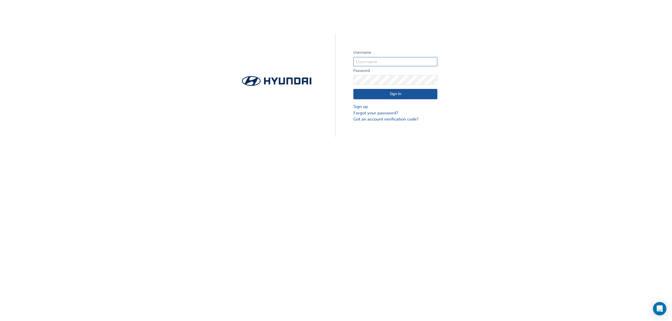
click at [388, 60] on input "text" at bounding box center [395, 62] width 84 height 10
type input "728062"
click button "Sign In" at bounding box center [395, 94] width 84 height 11
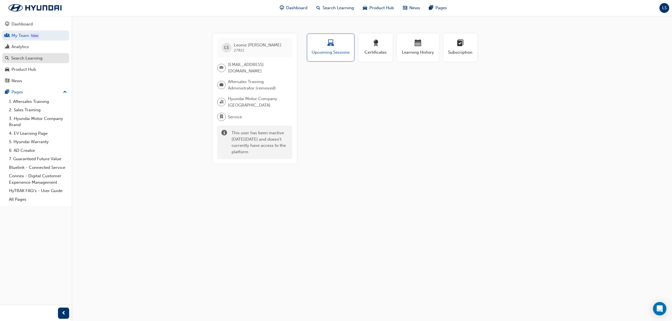
click at [36, 55] on div "Search Learning" at bounding box center [26, 58] width 31 height 6
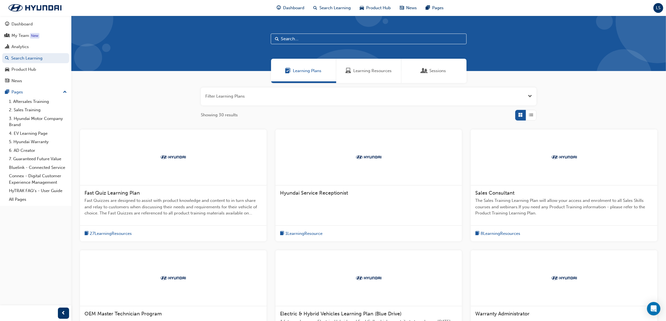
click at [535, 115] on div "button" at bounding box center [531, 115] width 11 height 11
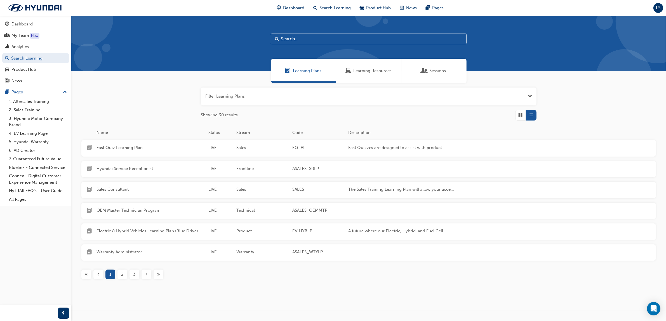
click at [376, 65] on div "Learning Resources" at bounding box center [368, 71] width 65 height 24
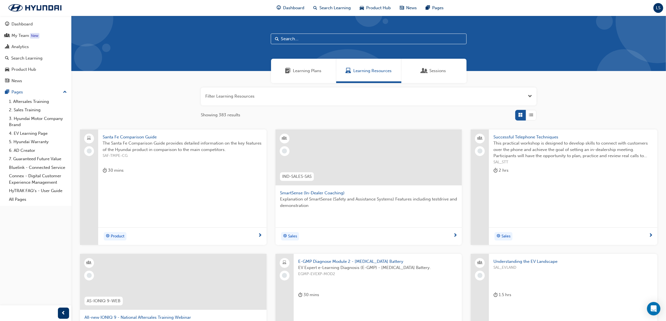
drag, startPoint x: 27, startPoint y: 46, endPoint x: 141, endPoint y: 86, distance: 120.9
click at [27, 46] on div "Analytics" at bounding box center [19, 47] width 17 height 6
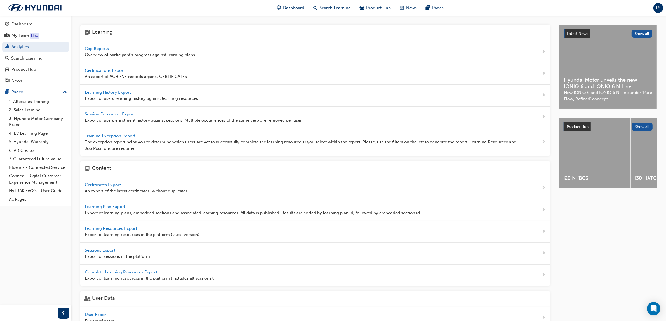
click at [100, 51] on span "Gap Reports" at bounding box center [97, 48] width 25 height 5
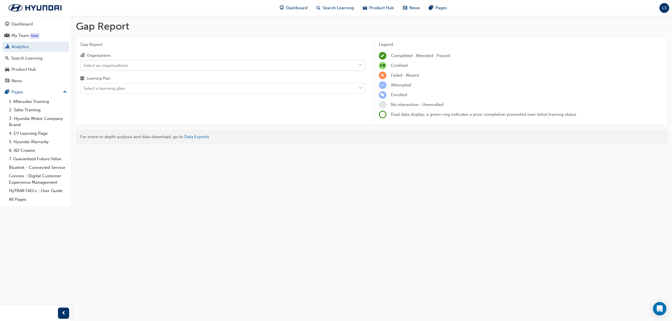
click at [135, 62] on div "Select an organisations" at bounding box center [219, 65] width 276 height 10
click at [84, 63] on input "Organisations Select an organisations" at bounding box center [83, 65] width 1 height 5
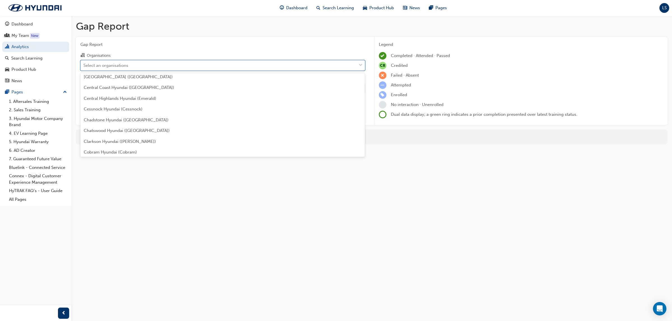
scroll to position [280, 0]
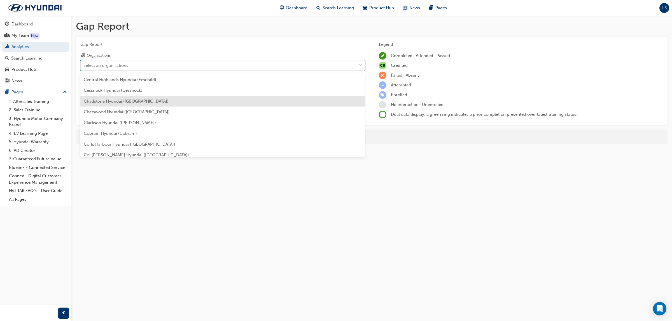
click at [162, 103] on div "Chadstone Hyundai ([GEOGRAPHIC_DATA])" at bounding box center [222, 101] width 285 height 11
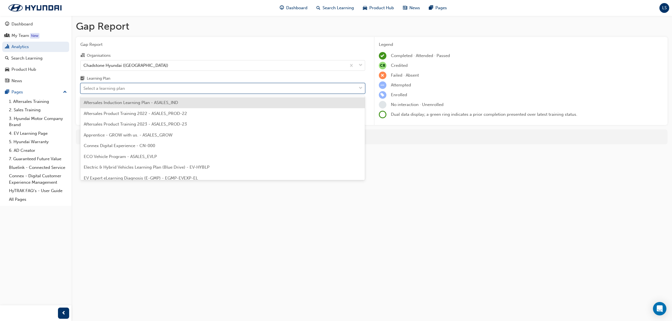
click at [170, 85] on div "Select a learning plan" at bounding box center [219, 89] width 276 height 10
click at [84, 86] on input "Learning Plan option Aftersales Induction Learning Plan - ASALES_IND focused, 1…" at bounding box center [83, 88] width 1 height 5
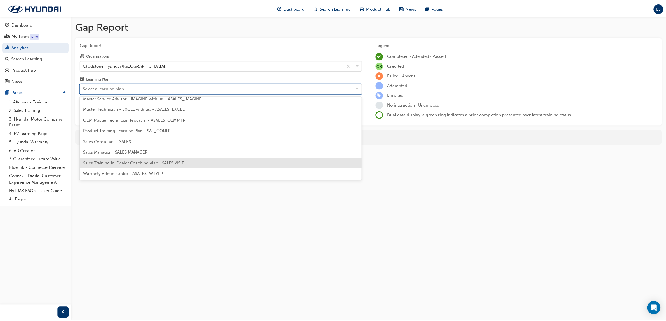
scroll to position [252, 0]
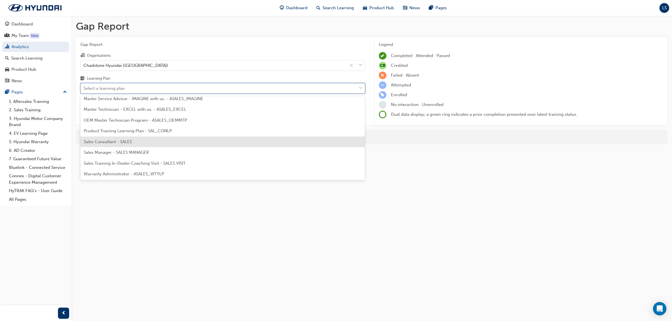
click at [176, 146] on div "Sales Consultant - SALES" at bounding box center [222, 142] width 285 height 11
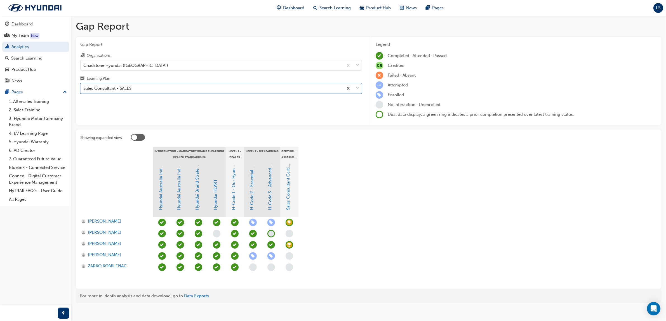
click at [162, 92] on div "Sales Consultant - SALES" at bounding box center [212, 89] width 263 height 10
click at [84, 91] on input "Learning Plan option Sales Consultant - SALES, selected. 0 results available. S…" at bounding box center [83, 88] width 1 height 5
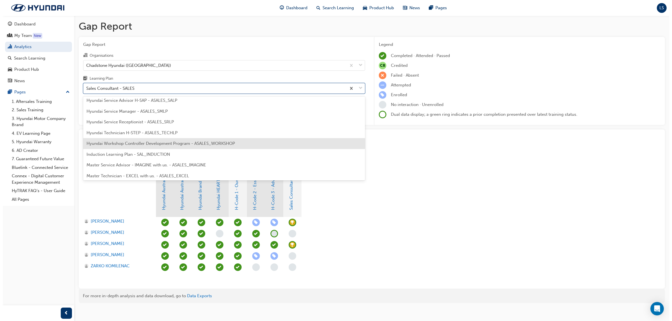
scroll to position [175, 0]
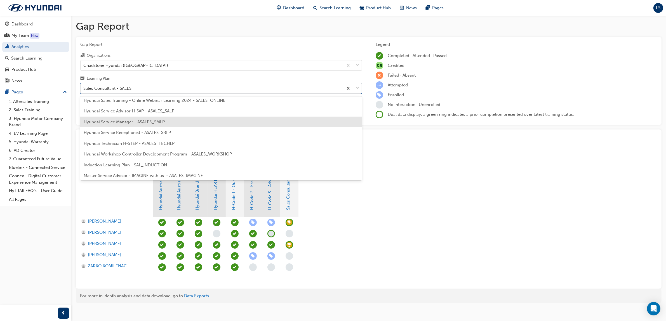
click at [151, 120] on span "Hyundai Service Manager - ASALES_SMLP" at bounding box center [124, 122] width 81 height 5
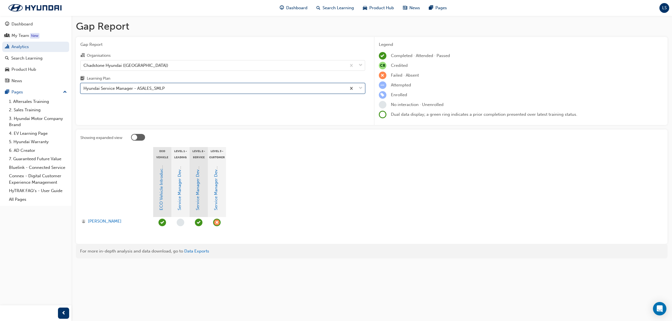
click at [139, 88] on div "Hyundai Service Manager - ASALES_SMLP" at bounding box center [123, 88] width 81 height 6
click at [84, 88] on input "Learning Plan option Hyundai Service Manager - ASALES_SMLP, selected. 0 results…" at bounding box center [83, 88] width 1 height 5
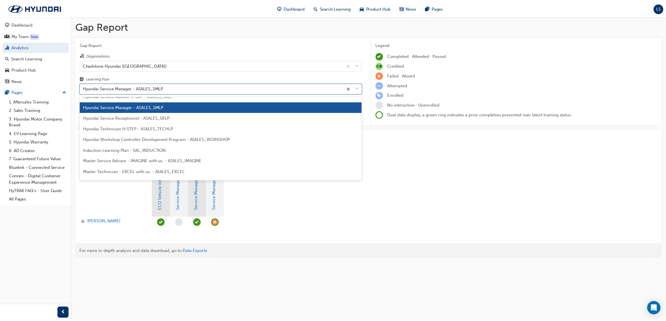
scroll to position [195, 0]
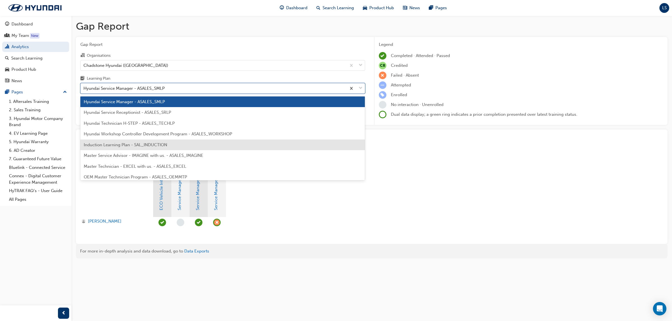
click at [143, 144] on span "Induction Learning Plan - SAL_INDUCTION" at bounding box center [125, 144] width 83 height 5
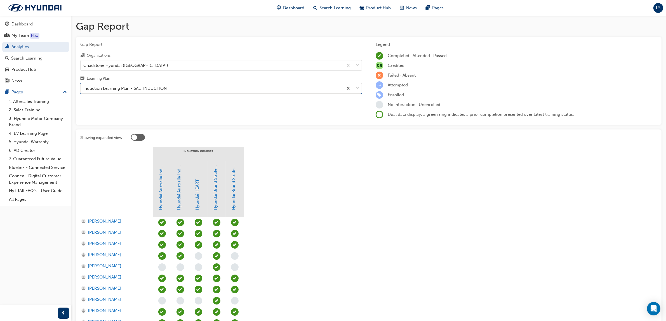
scroll to position [139, 0]
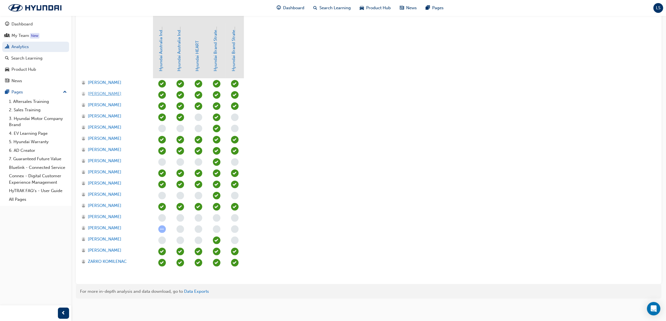
click at [109, 92] on span "[PERSON_NAME]" at bounding box center [105, 94] width 34 height 6
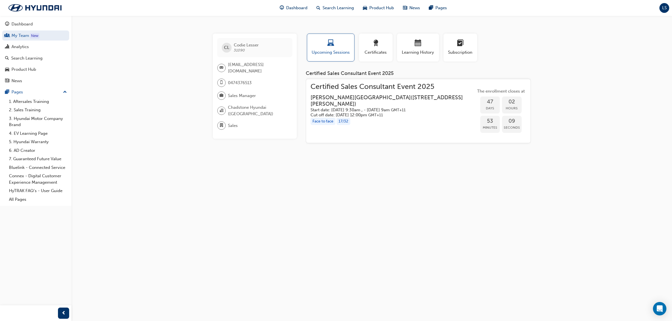
click at [309, 198] on div "CL [PERSON_NAME] 31090 [EMAIL_ADDRESS][DOMAIN_NAME] 0474376513 Sales Manager Ch…" at bounding box center [336, 160] width 672 height 321
click at [420, 55] on span "Learning History" at bounding box center [418, 52] width 34 height 6
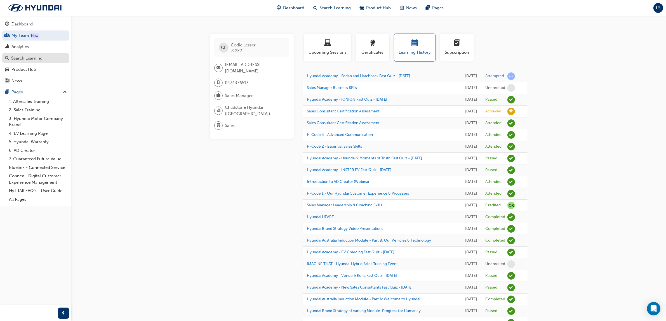
click at [27, 57] on div "Search Learning" at bounding box center [26, 58] width 31 height 6
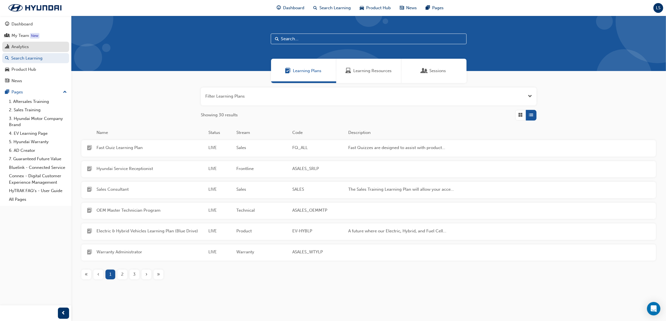
click at [29, 46] on div "Analytics" at bounding box center [19, 47] width 17 height 6
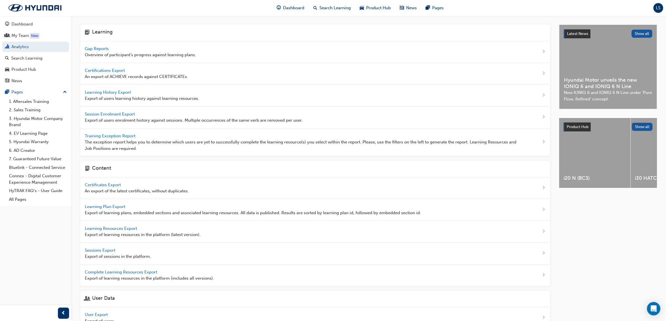
click at [96, 49] on span "Gap Reports" at bounding box center [97, 48] width 25 height 5
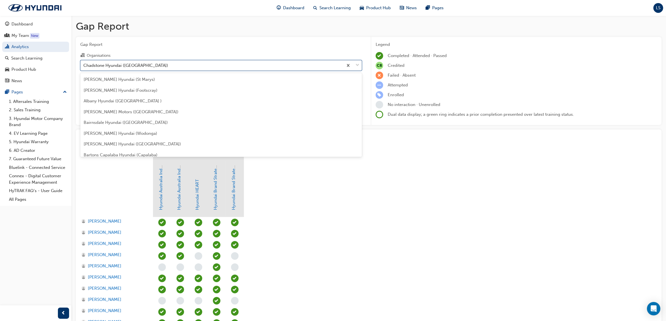
click at [138, 63] on div "Chadstone Hyundai ([GEOGRAPHIC_DATA])" at bounding box center [125, 65] width 85 height 6
click at [84, 63] on input "Organisations option Chadstone Hyundai ([GEOGRAPHIC_DATA]) focused, 29 of 182. …" at bounding box center [83, 65] width 1 height 5
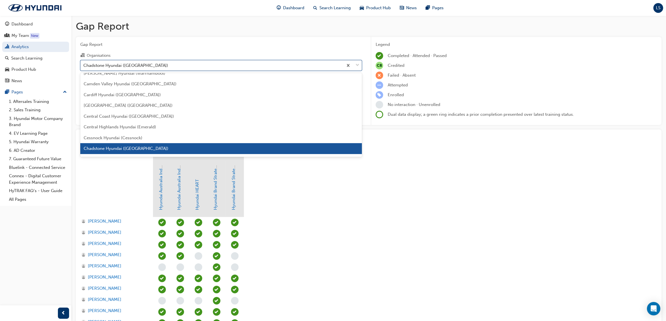
click at [138, 63] on div "Chadstone Hyundai ([GEOGRAPHIC_DATA])" at bounding box center [125, 65] width 85 height 6
click at [84, 63] on input "Organisations option Chadstone Hyundai ([GEOGRAPHIC_DATA]) focused, 29 of 182. …" at bounding box center [83, 65] width 1 height 5
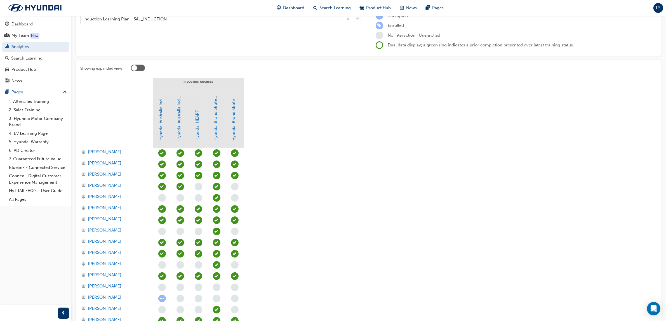
scroll to position [70, 0]
click at [100, 220] on span "[PERSON_NAME]" at bounding box center [105, 219] width 34 height 6
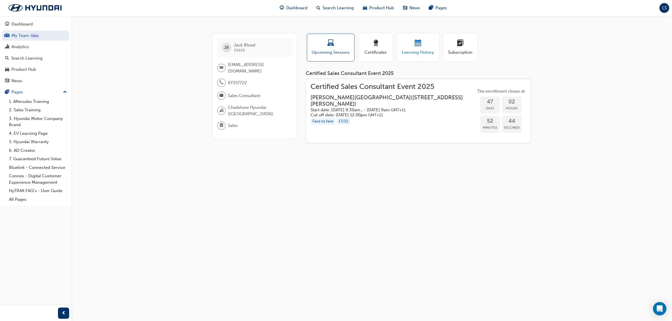
click at [413, 43] on div "button" at bounding box center [418, 44] width 34 height 9
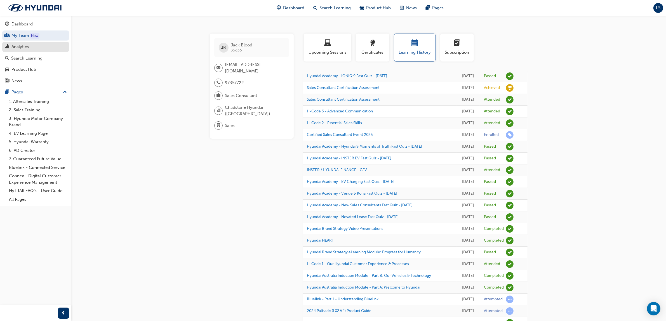
click at [24, 45] on div "Analytics" at bounding box center [19, 47] width 17 height 6
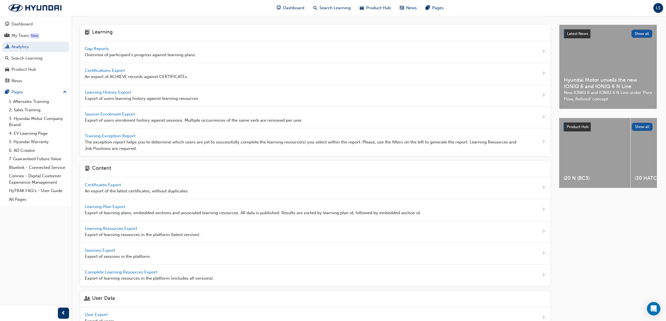
click at [100, 46] on div "Gap Reports Overview of participant's progress against learning plans." at bounding box center [140, 52] width 111 height 13
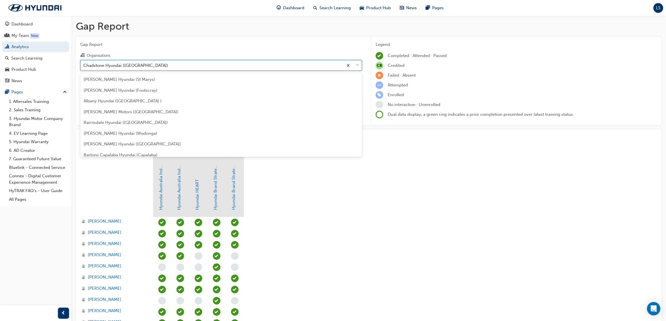
click at [155, 67] on div "Chadstone Hyundai ([GEOGRAPHIC_DATA])" at bounding box center [212, 65] width 263 height 10
click at [84, 67] on input "Organisations option Chadstone Hyundai ([GEOGRAPHIC_DATA]) focused, 29 of 182. …" at bounding box center [83, 65] width 1 height 5
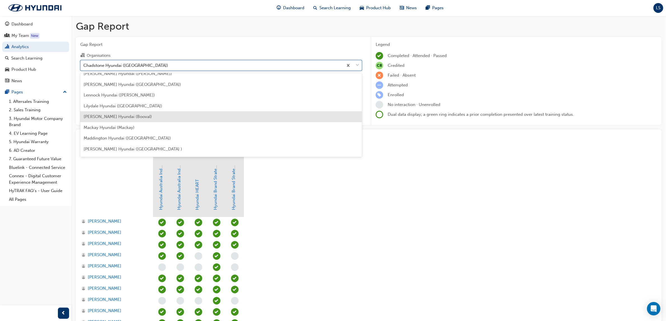
scroll to position [932, 0]
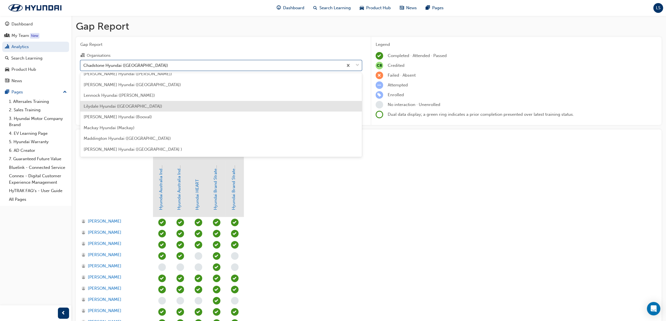
click at [104, 109] on div "Lilydale Hyundai ([GEOGRAPHIC_DATA])" at bounding box center [221, 106] width 282 height 11
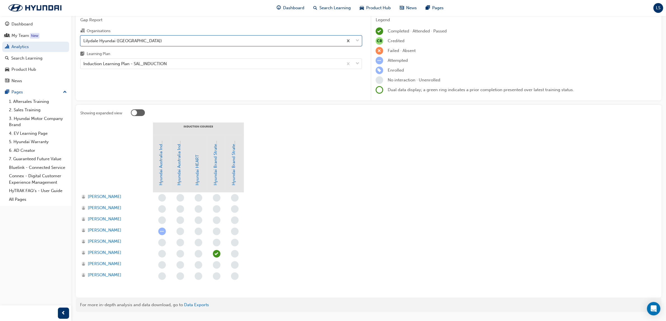
scroll to position [38, 0]
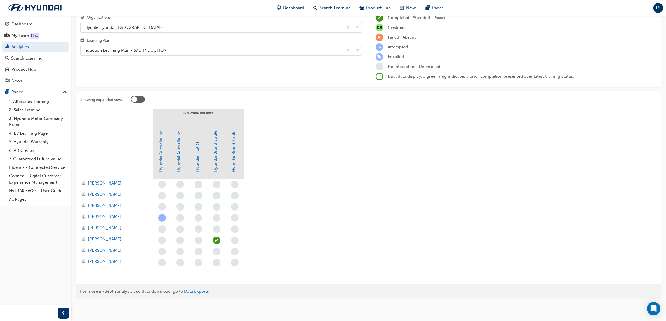
click at [111, 235] on div "[PERSON_NAME]" at bounding box center [116, 240] width 73 height 11
click at [113, 237] on span "[PERSON_NAME]" at bounding box center [105, 239] width 34 height 6
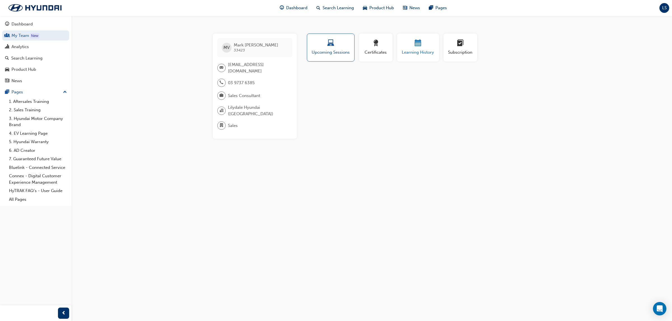
click at [433, 53] on span "Learning History" at bounding box center [418, 52] width 34 height 6
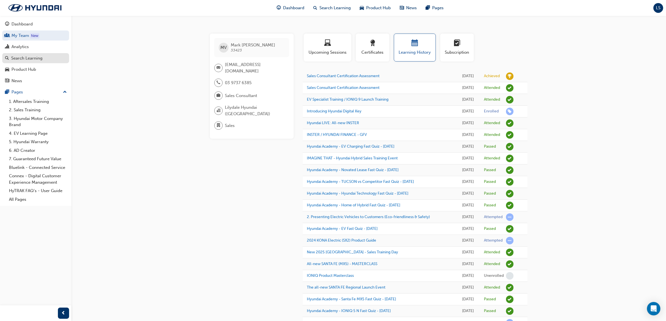
click at [25, 56] on div "Search Learning" at bounding box center [26, 58] width 31 height 6
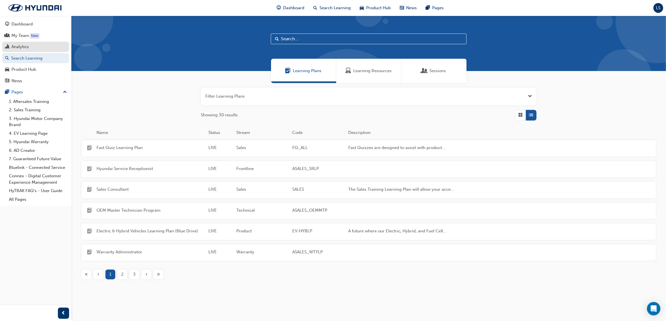
click at [28, 48] on div "Analytics" at bounding box center [19, 47] width 17 height 6
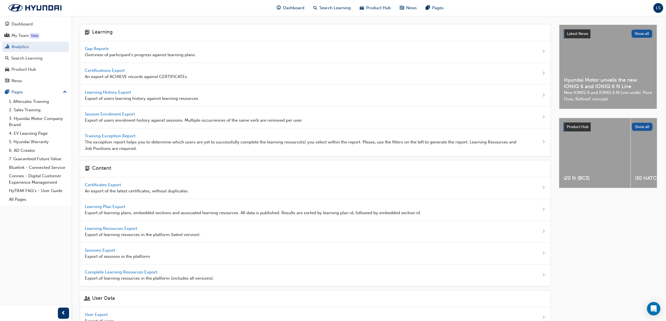
click at [101, 49] on span "Gap Reports" at bounding box center [97, 48] width 25 height 5
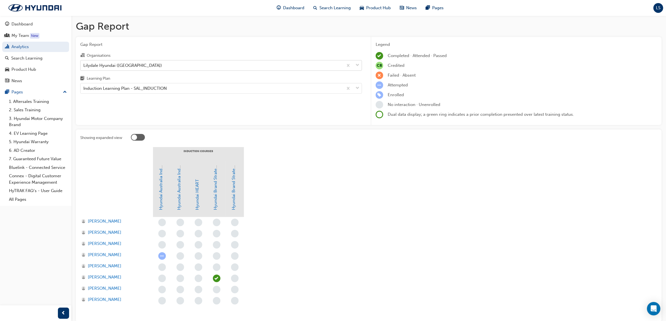
click at [144, 62] on div "Lilydale Hyundai ([GEOGRAPHIC_DATA])" at bounding box center [212, 65] width 263 height 10
click at [84, 63] on input "Organisations Lilydale Hyundai ([GEOGRAPHIC_DATA])" at bounding box center [83, 65] width 1 height 5
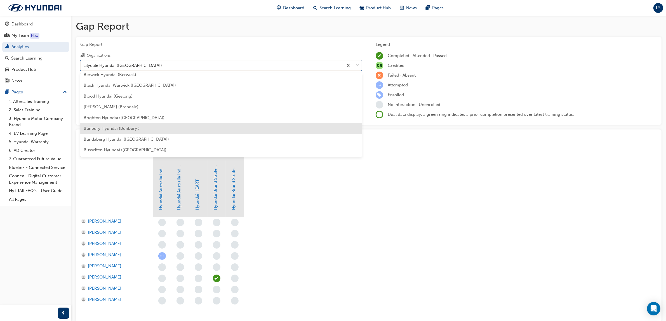
scroll to position [120, 0]
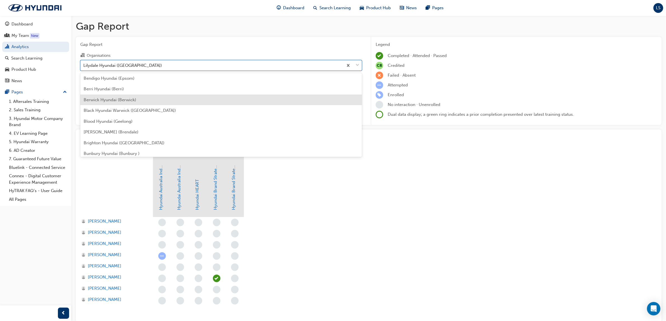
click at [114, 102] on span "Berwick Hyundai (Berwick)" at bounding box center [110, 99] width 53 height 5
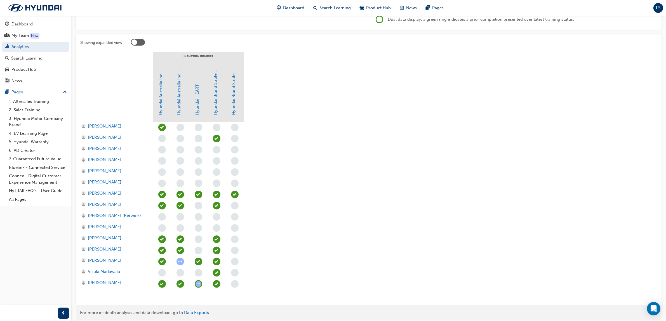
scroll to position [116, 0]
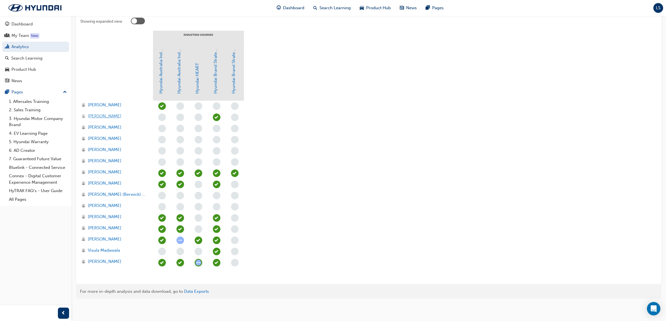
click at [100, 118] on span "[PERSON_NAME]" at bounding box center [105, 116] width 34 height 6
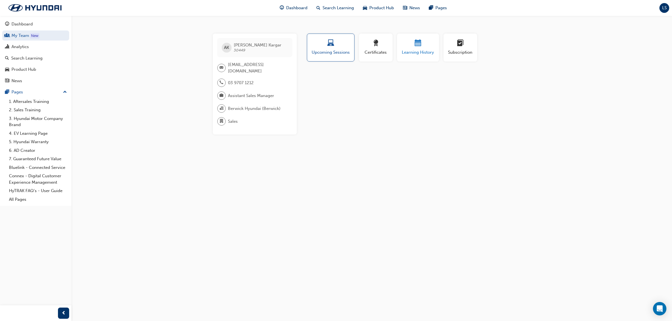
click at [414, 49] on div "Learning History" at bounding box center [418, 48] width 34 height 16
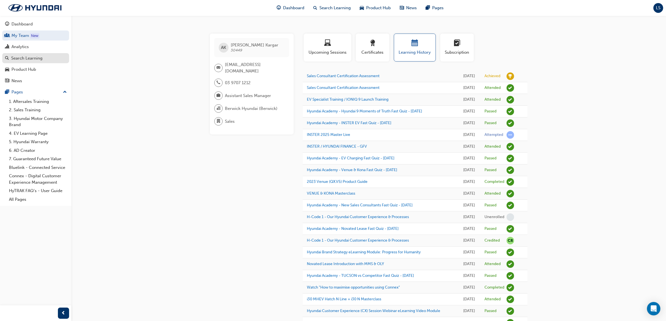
click at [35, 58] on div "Search Learning" at bounding box center [26, 58] width 31 height 6
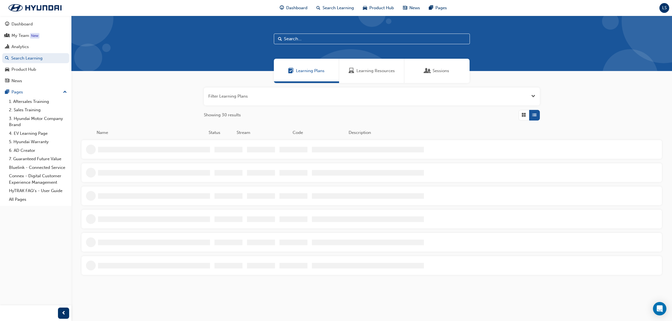
click at [376, 67] on div "Learning Resources" at bounding box center [371, 71] width 65 height 24
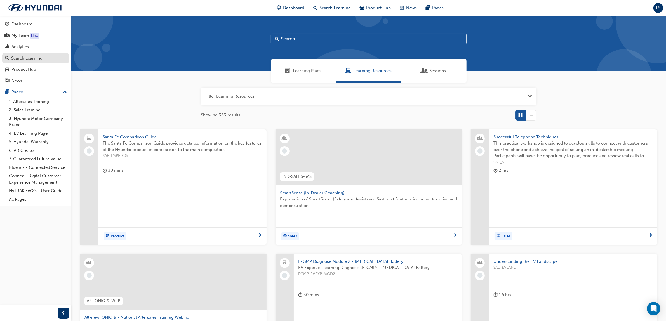
click at [34, 53] on link "Search Learning" at bounding box center [35, 58] width 67 height 10
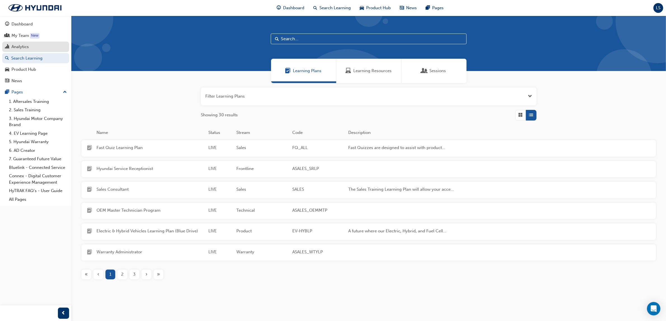
click at [20, 46] on div "Analytics" at bounding box center [19, 47] width 17 height 6
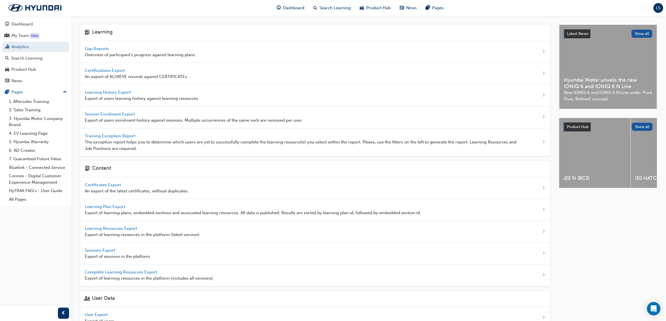
click at [99, 47] on span "Gap Reports" at bounding box center [97, 48] width 25 height 5
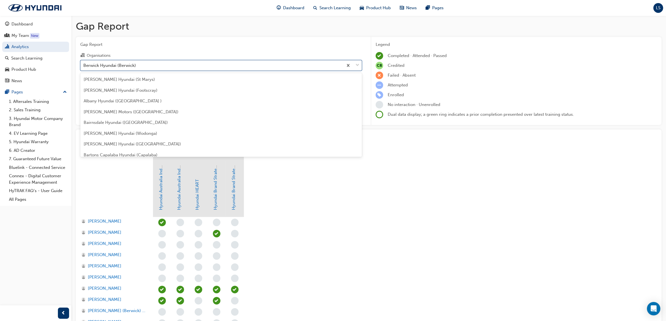
click at [188, 65] on div "Berwick Hyundai (Berwick)" at bounding box center [212, 65] width 263 height 10
click at [84, 65] on input "Organisations option Berwick Hyundai (Berwick) focused, 14 of 182. 182 results …" at bounding box center [83, 65] width 1 height 5
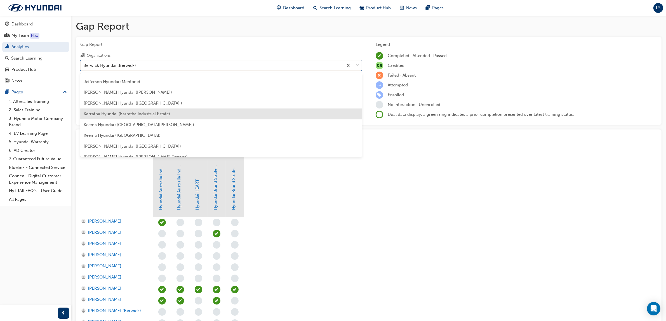
scroll to position [701, 0]
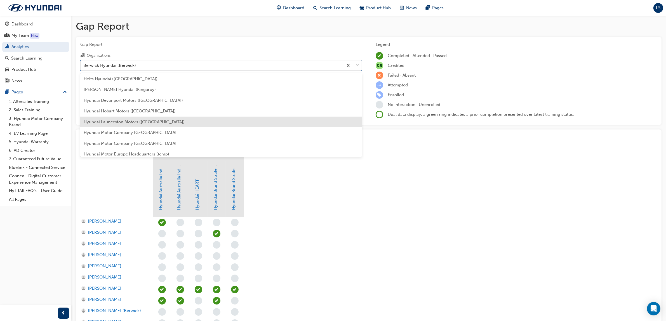
click at [156, 121] on span "Hyundai Launceston Motors ([GEOGRAPHIC_DATA])" at bounding box center [134, 122] width 101 height 5
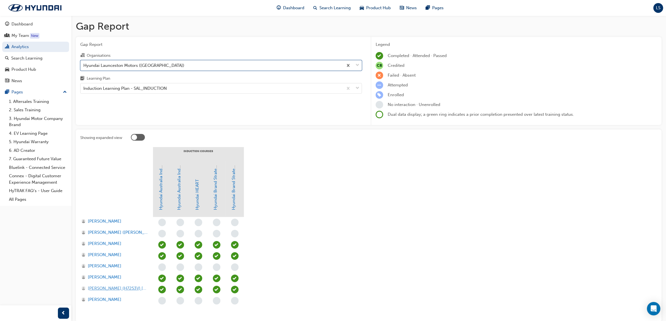
click at [124, 289] on span "[PERSON_NAME] (H7253V) [PERSON_NAME]" at bounding box center [118, 289] width 60 height 6
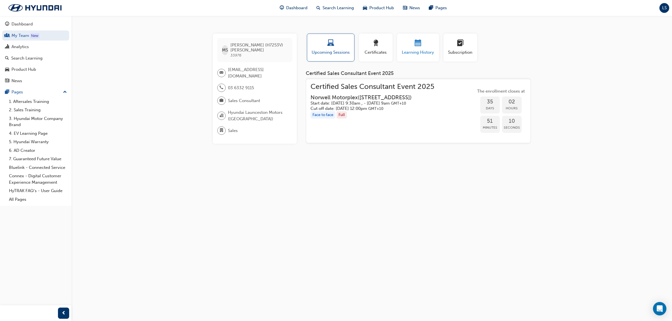
click at [423, 52] on span "Learning History" at bounding box center [418, 52] width 34 height 6
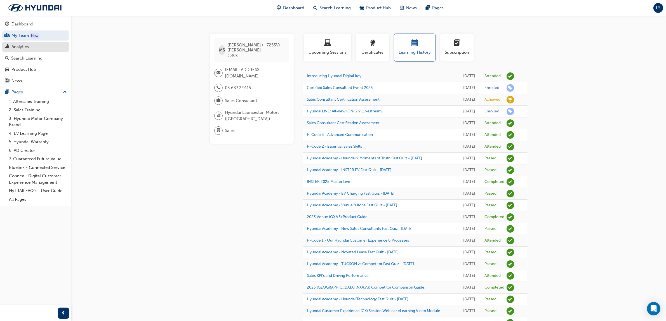
click at [20, 46] on div "Analytics" at bounding box center [19, 47] width 17 height 6
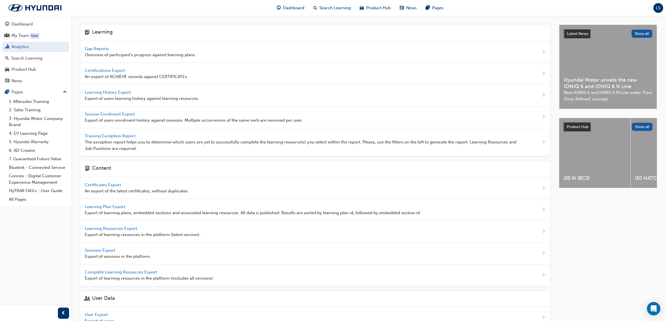
click at [106, 44] on div "Gap Reports Overview of participant's progress against learning plans." at bounding box center [315, 52] width 470 height 22
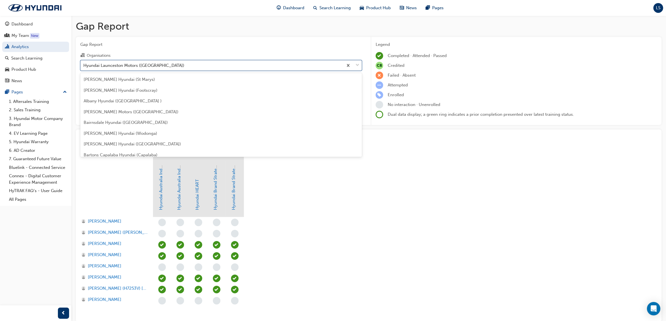
click at [150, 64] on div "Hyundai Launceston Motors ([GEOGRAPHIC_DATA])" at bounding box center [133, 65] width 101 height 6
click at [84, 64] on input "Organisations option Hyundai Launceston Motors (Launceston) focused, 70 of 182.…" at bounding box center [83, 65] width 1 height 5
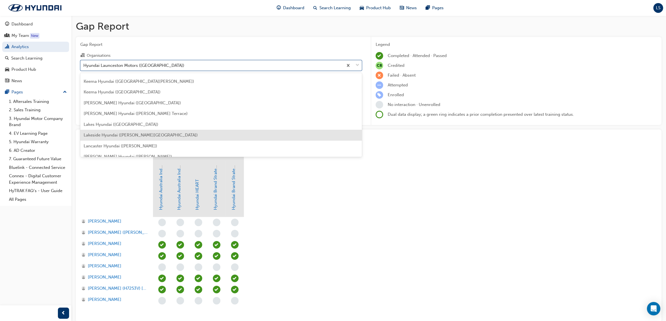
click at [115, 131] on div "Lakeside Hyundai ([PERSON_NAME][GEOGRAPHIC_DATA])" at bounding box center [221, 135] width 282 height 11
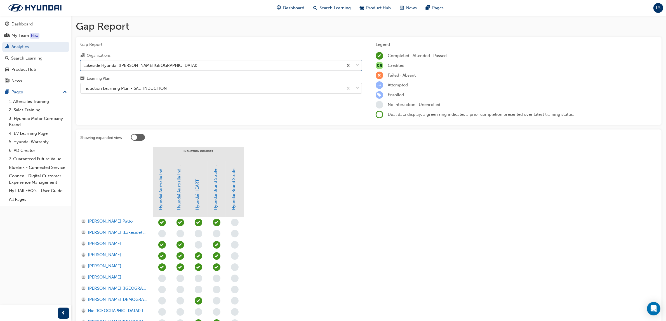
scroll to position [83, 0]
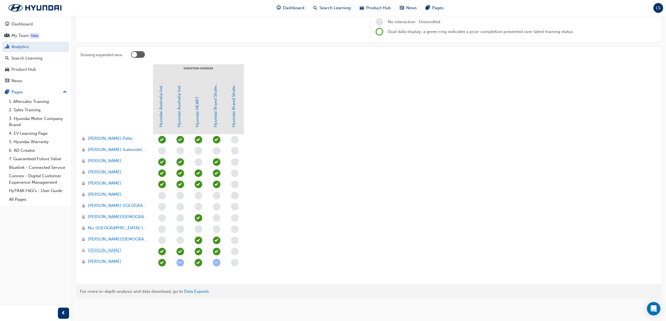
click at [113, 250] on span "[PERSON_NAME]" at bounding box center [105, 250] width 34 height 6
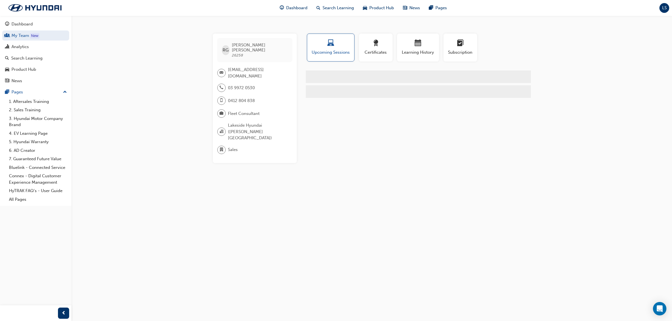
click at [411, 46] on div "button" at bounding box center [418, 44] width 34 height 9
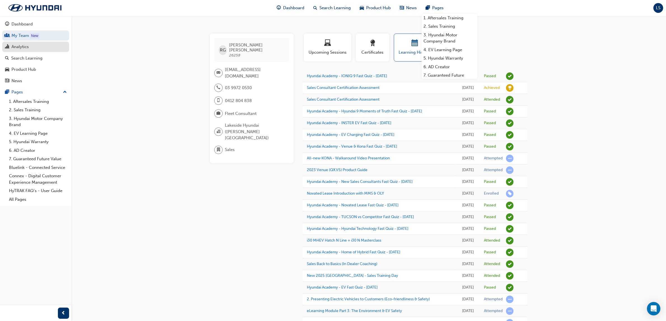
click at [20, 46] on div "Analytics" at bounding box center [19, 47] width 17 height 6
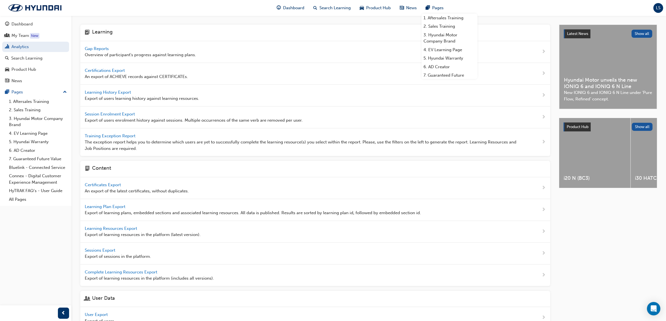
click at [104, 46] on div "Gap Reports Overview of participant's progress against learning plans." at bounding box center [140, 52] width 111 height 13
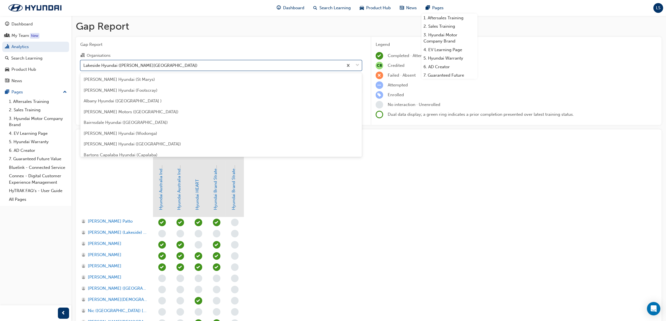
click at [162, 62] on div "Lakeside Hyundai ([PERSON_NAME][GEOGRAPHIC_DATA])" at bounding box center [212, 65] width 263 height 10
click at [84, 63] on input "Organisations option Lakeside Hyundai ([PERSON_NAME][GEOGRAPHIC_DATA]) focused,…" at bounding box center [83, 65] width 1 height 5
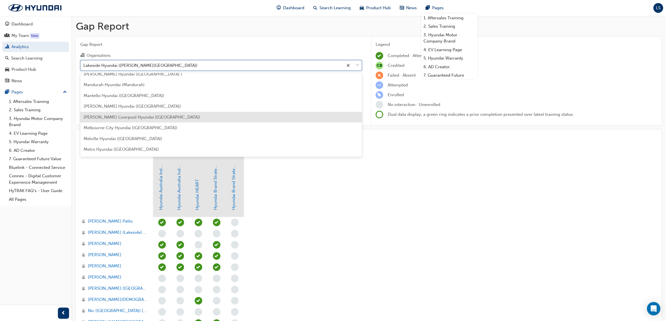
scroll to position [976, 0]
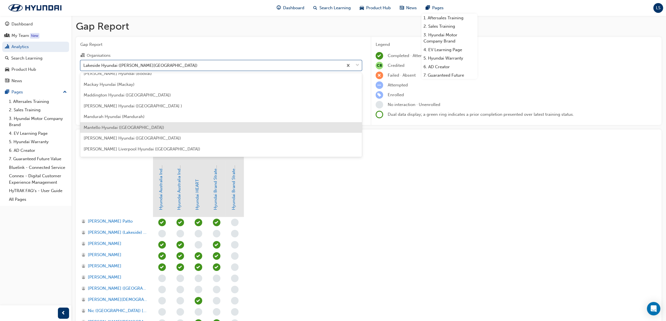
click at [121, 129] on span "Mantello Hyundai ([GEOGRAPHIC_DATA])" at bounding box center [124, 127] width 81 height 5
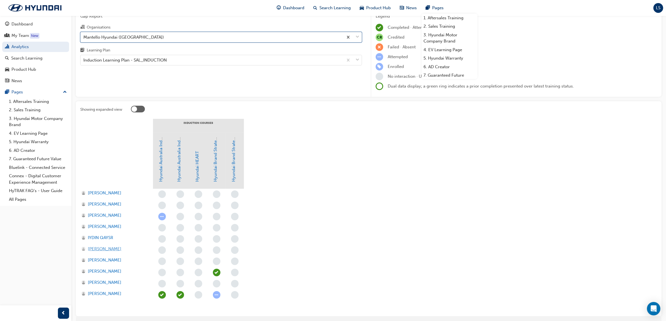
scroll to position [60, 0]
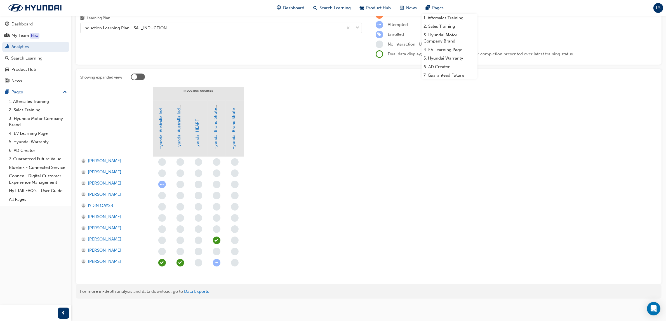
click at [96, 237] on span "[PERSON_NAME]" at bounding box center [105, 239] width 34 height 6
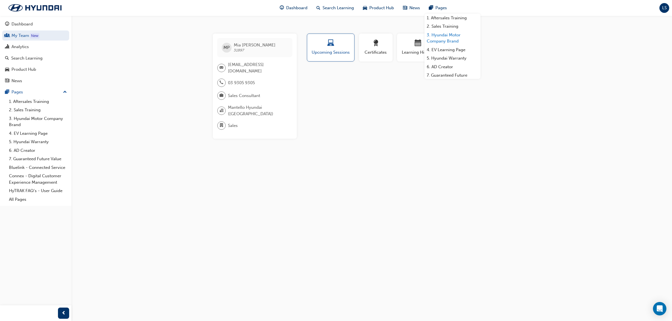
click at [425, 43] on link "3. Hyundai Motor Company Brand" at bounding box center [452, 38] width 56 height 15
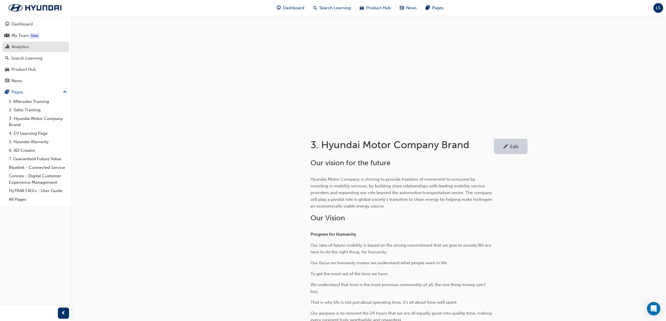
click at [25, 46] on div "Analytics" at bounding box center [19, 47] width 17 height 6
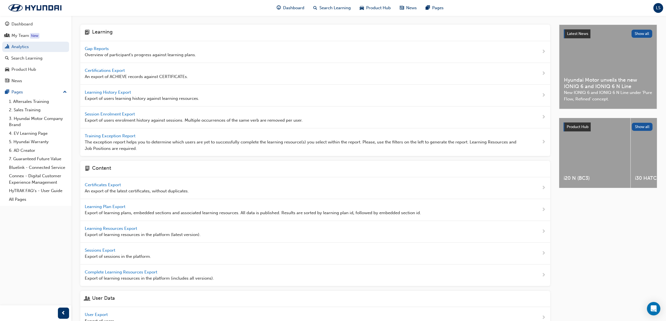
click at [101, 48] on span "Gap Reports" at bounding box center [97, 48] width 25 height 5
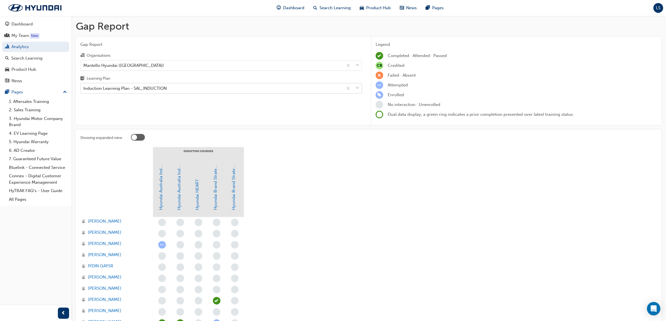
click at [131, 90] on div "Induction Learning Plan - SAL_INDUCTION" at bounding box center [124, 88] width 83 height 6
click at [84, 90] on input "Learning Plan Induction Learning Plan - SAL_INDUCTION" at bounding box center [83, 88] width 1 height 5
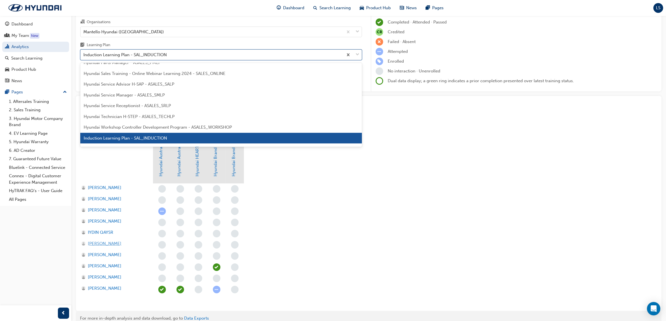
scroll to position [60, 0]
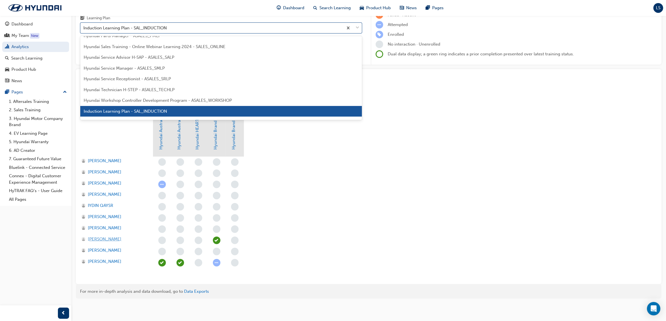
click at [97, 240] on span "[PERSON_NAME]" at bounding box center [105, 239] width 34 height 6
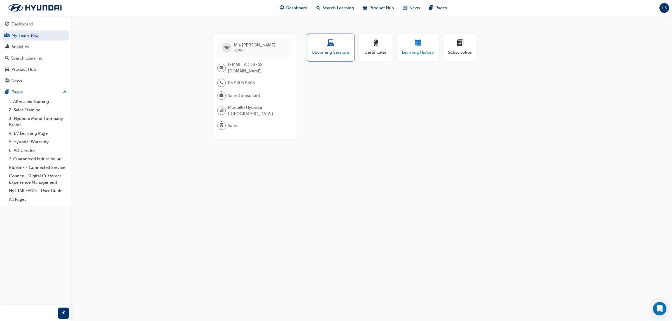
drag, startPoint x: 414, startPoint y: 47, endPoint x: 410, endPoint y: 47, distance: 3.9
click at [415, 47] on span "calendar-icon" at bounding box center [418, 44] width 7 height 8
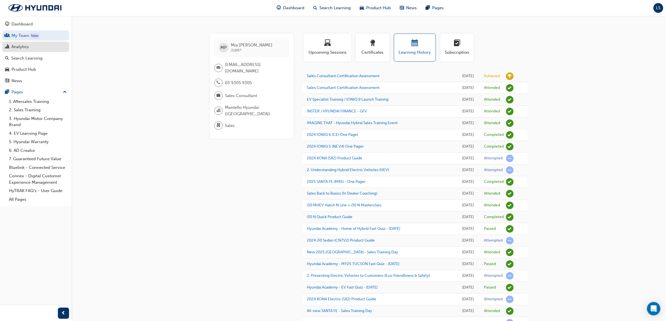
drag, startPoint x: 25, startPoint y: 48, endPoint x: 29, endPoint y: 40, distance: 9.6
click at [25, 48] on div "Analytics" at bounding box center [19, 47] width 17 height 6
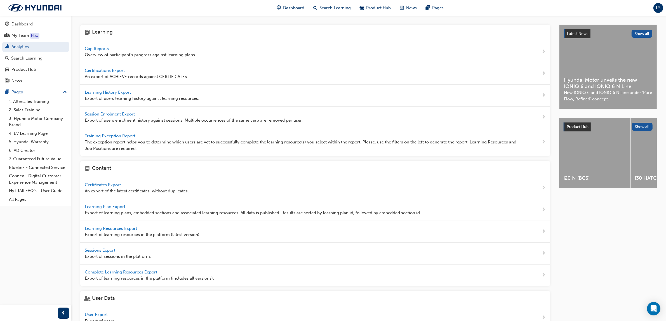
click at [107, 48] on span "Gap Reports" at bounding box center [97, 48] width 25 height 5
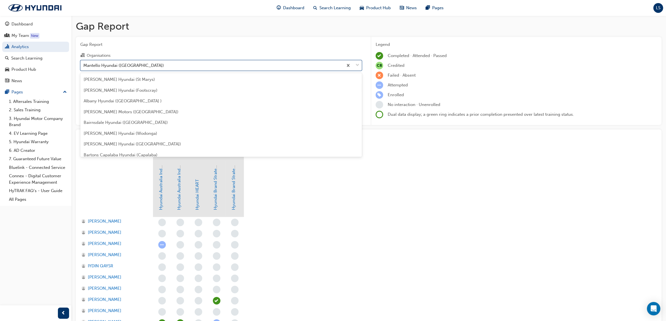
click at [144, 62] on div "Mantello Hyundai ([GEOGRAPHIC_DATA])" at bounding box center [123, 65] width 81 height 6
click at [84, 63] on input "Organisations option Mantello Hyundai ([GEOGRAPHIC_DATA]) focused, 96 of 182. 1…" at bounding box center [83, 65] width 1 height 5
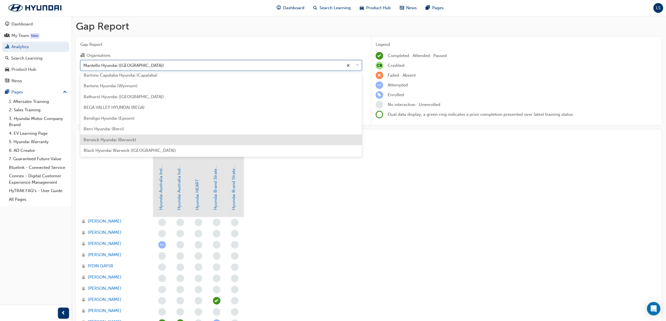
click at [123, 138] on span "Berwick Hyundai (Berwick)" at bounding box center [110, 139] width 53 height 5
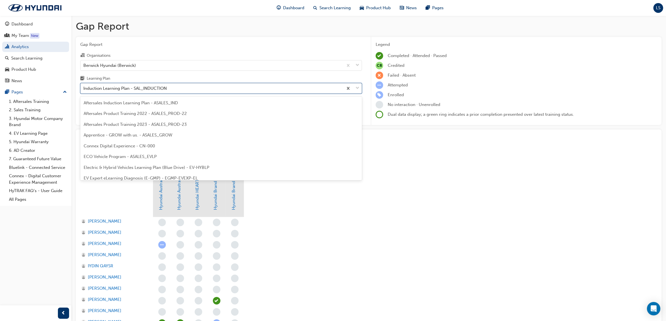
click at [136, 87] on div "Induction Learning Plan - SAL_INDUCTION" at bounding box center [124, 88] width 83 height 6
click at [84, 87] on input "Learning Plan option Induction Learning Plan - SAL_INDUCTION focused, 23 of 31.…" at bounding box center [83, 88] width 1 height 5
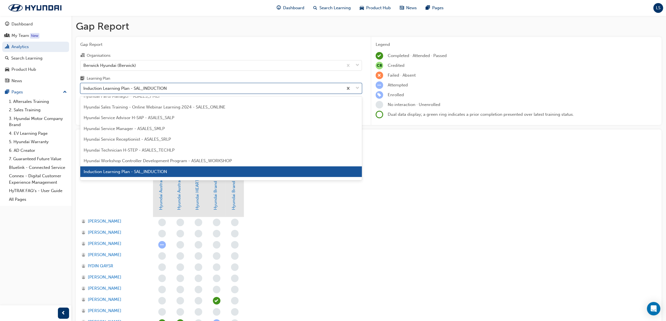
click at [167, 167] on div "Induction Learning Plan - SAL_INDUCTION" at bounding box center [221, 172] width 282 height 11
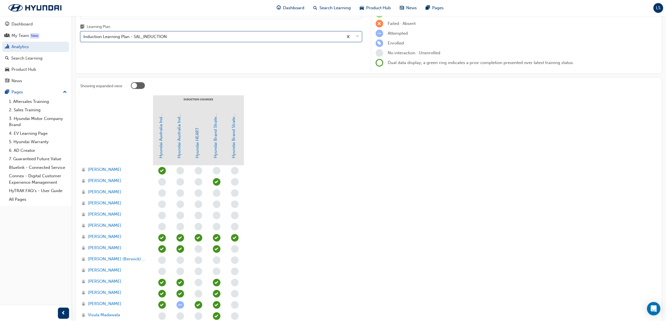
scroll to position [116, 0]
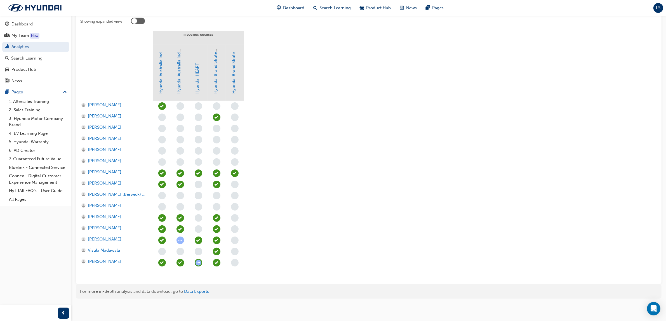
click at [98, 239] on span "[PERSON_NAME]" at bounding box center [105, 239] width 34 height 6
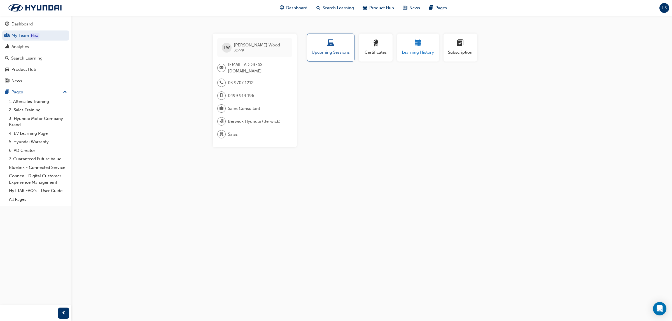
click at [417, 50] on span "Learning History" at bounding box center [418, 52] width 34 height 6
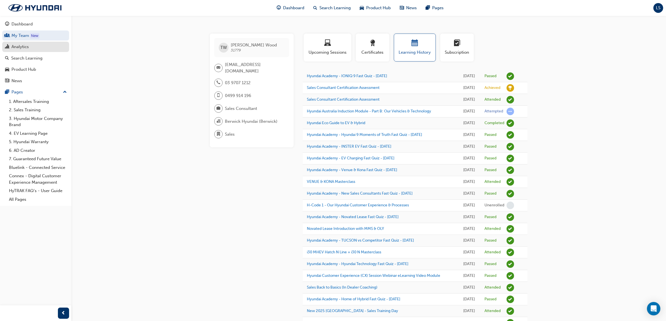
click at [26, 48] on div "Analytics" at bounding box center [19, 47] width 17 height 6
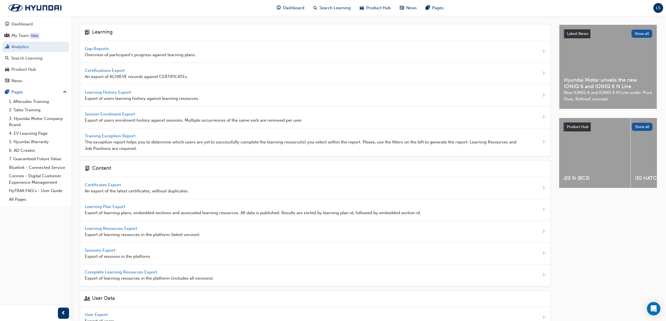
click at [99, 45] on div "Gap Reports Overview of participant's progress against learning plans." at bounding box center [315, 52] width 470 height 22
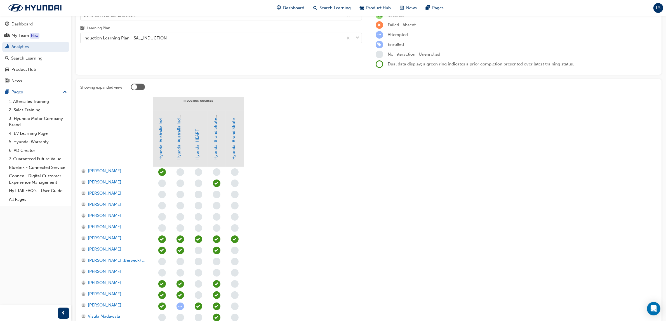
scroll to position [116, 0]
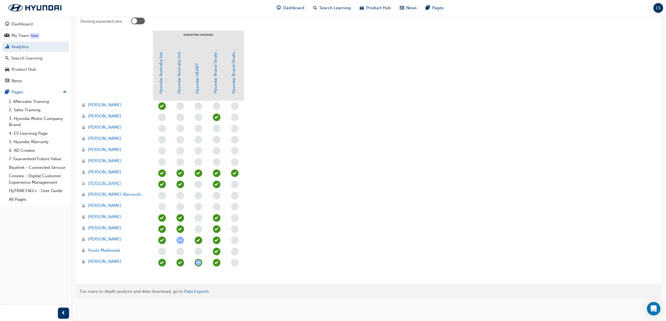
click at [103, 181] on span "[PERSON_NAME]" at bounding box center [105, 183] width 34 height 6
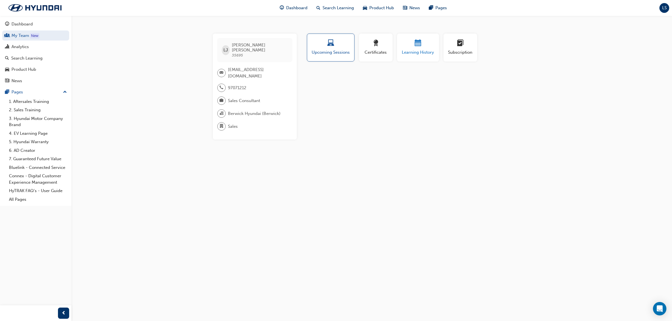
click at [420, 44] on span "calendar-icon" at bounding box center [418, 44] width 7 height 8
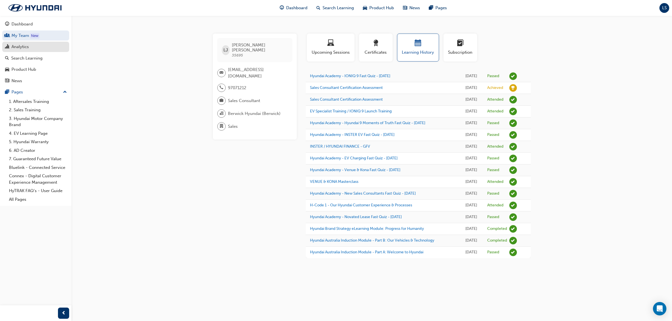
click at [32, 50] on div "Analytics" at bounding box center [35, 46] width 61 height 7
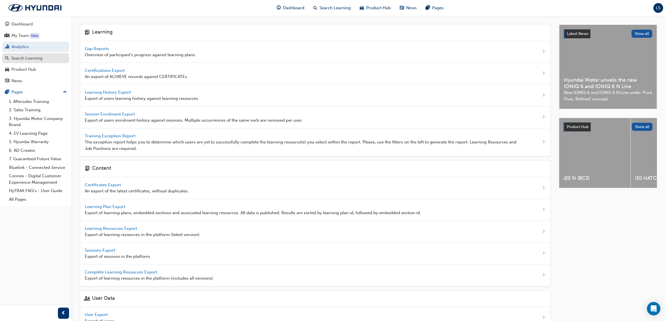
click at [29, 57] on div "Search Learning" at bounding box center [26, 58] width 31 height 6
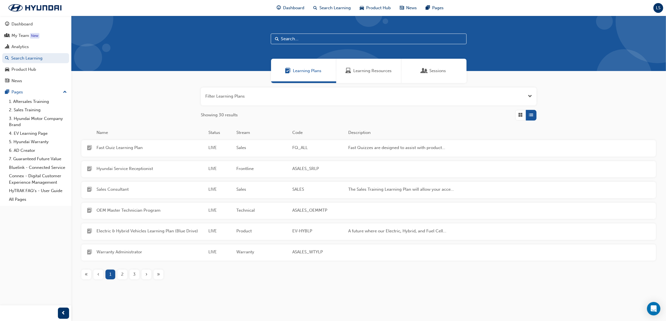
click at [367, 67] on div "Learning Resources" at bounding box center [368, 71] width 65 height 24
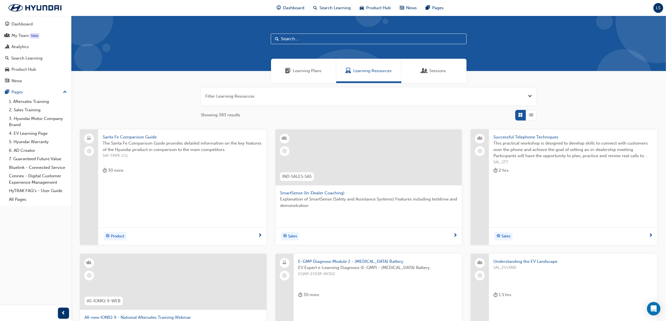
click at [307, 37] on input "text" at bounding box center [369, 39] width 196 height 11
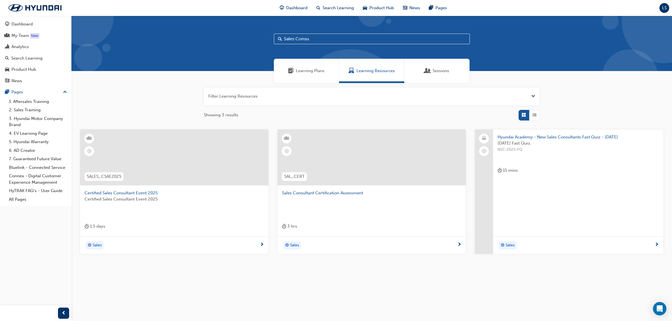
type input "Sales Consu"
click at [376, 195] on span "Sales Consultant Certification Assessment" at bounding box center [371, 193] width 179 height 6
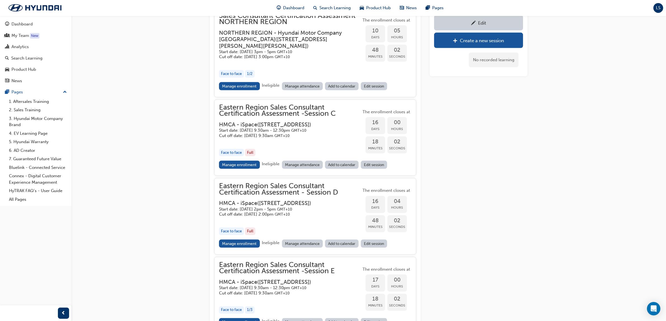
scroll to position [1204, 0]
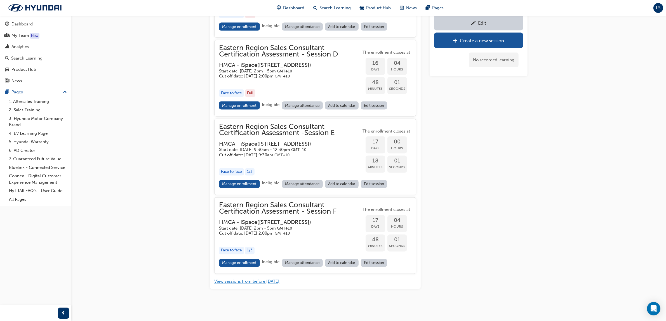
click at [270, 284] on button "View sessions from before [DATE]" at bounding box center [246, 282] width 65 height 6
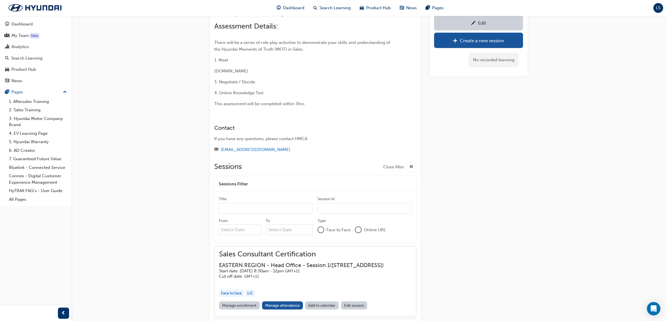
scroll to position [3135, 0]
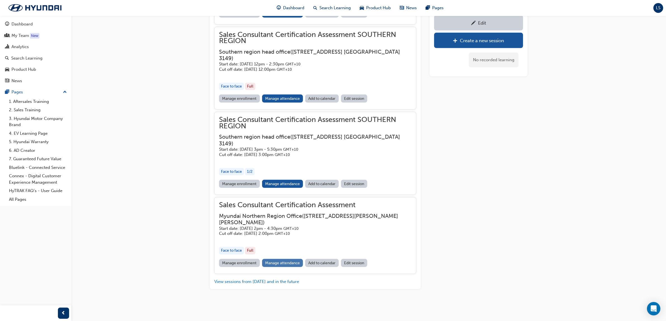
click at [280, 261] on link "Manage attendance" at bounding box center [282, 263] width 41 height 8
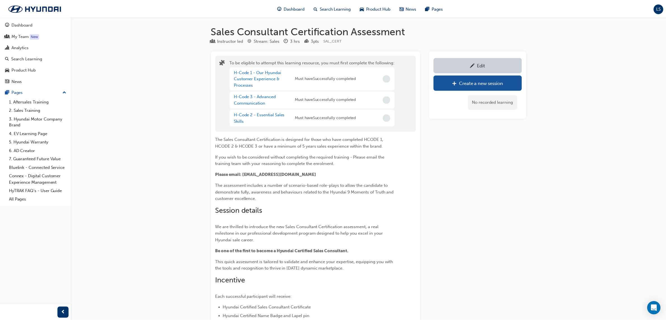
scroll to position [1204, 0]
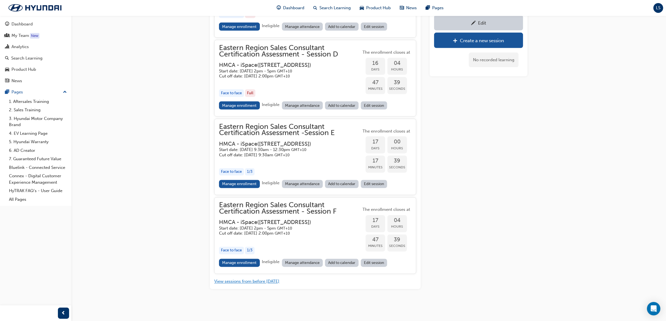
click at [252, 279] on button "View sessions from before [DATE]" at bounding box center [246, 282] width 65 height 6
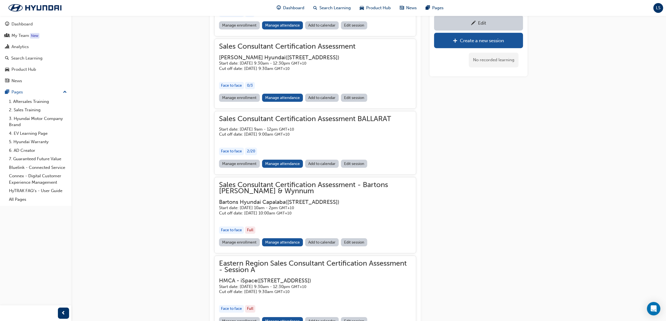
scroll to position [3135, 0]
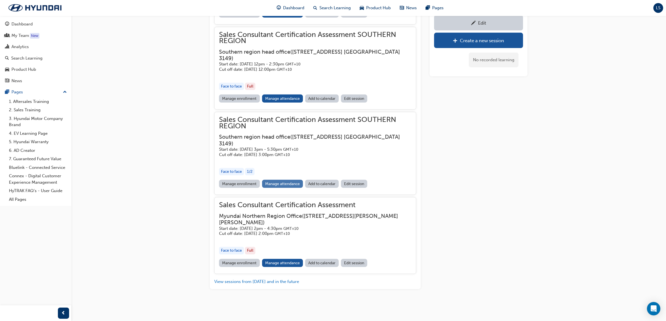
click at [284, 184] on link "Manage attendance" at bounding box center [282, 184] width 41 height 8
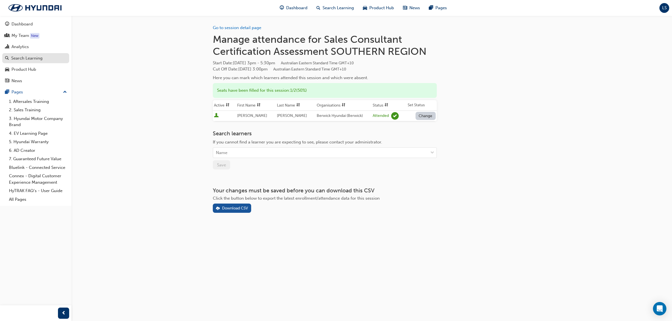
click at [30, 60] on div "Search Learning" at bounding box center [26, 58] width 31 height 6
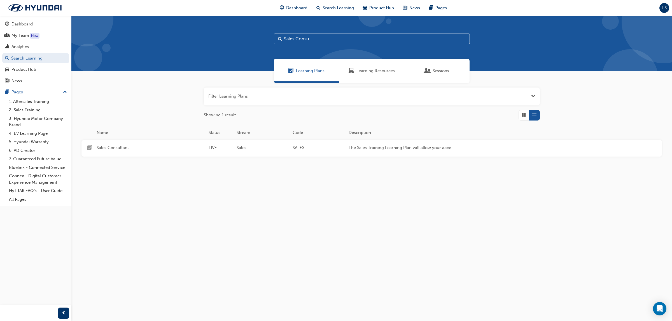
click at [379, 69] on span "Learning Resources" at bounding box center [375, 71] width 38 height 6
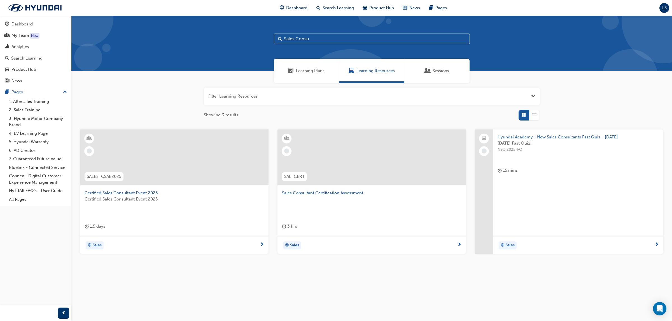
click at [341, 187] on div at bounding box center [371, 162] width 179 height 56
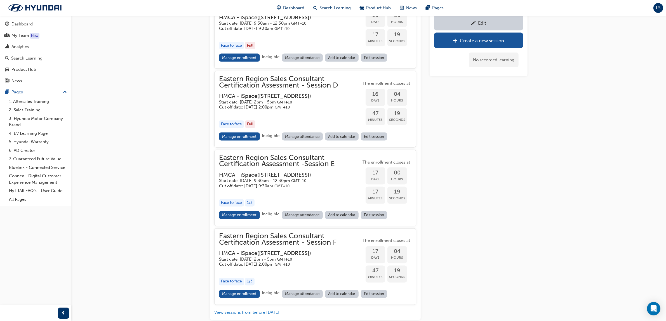
scroll to position [1204, 0]
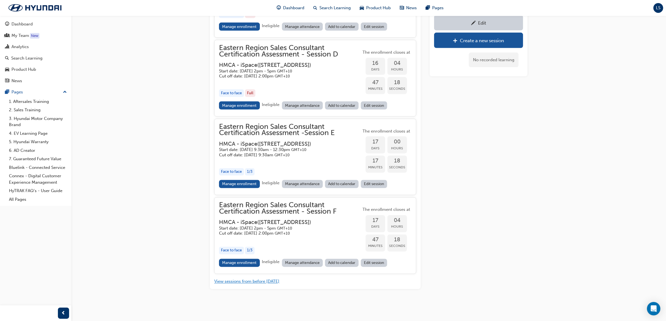
click at [235, 284] on button "View sessions from before [DATE]" at bounding box center [246, 282] width 65 height 6
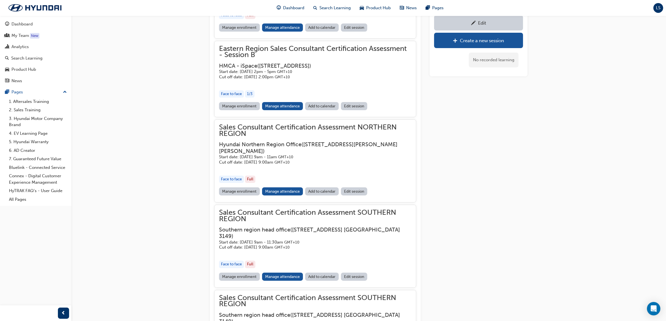
scroll to position [2540, 0]
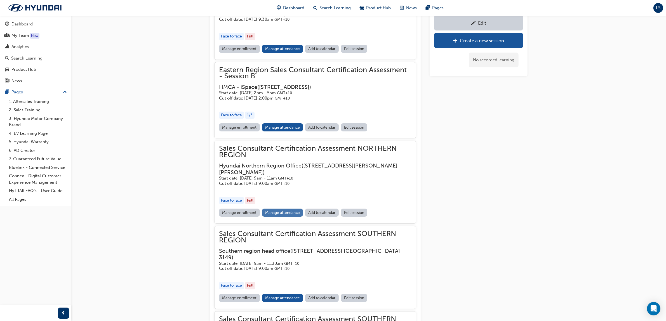
click at [290, 217] on link "Manage attendance" at bounding box center [282, 213] width 41 height 8
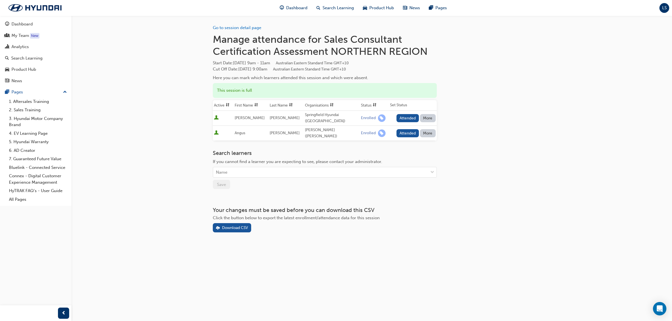
click at [518, 186] on div "Go to session detail page Manage attendance for Sales Consultant Certification …" at bounding box center [372, 124] width 318 height 217
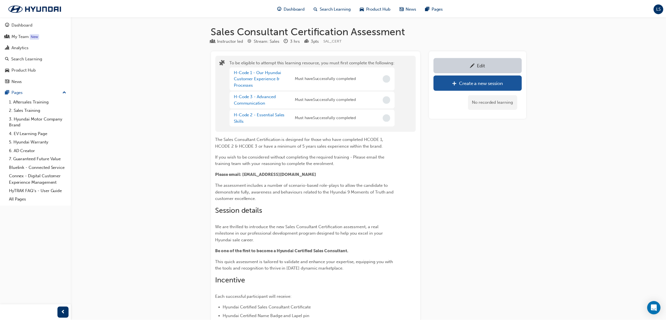
scroll to position [1204, 0]
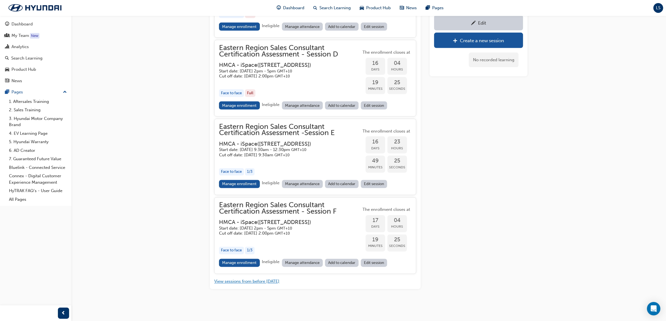
click at [249, 280] on button "View sessions from before [DATE]" at bounding box center [246, 282] width 65 height 6
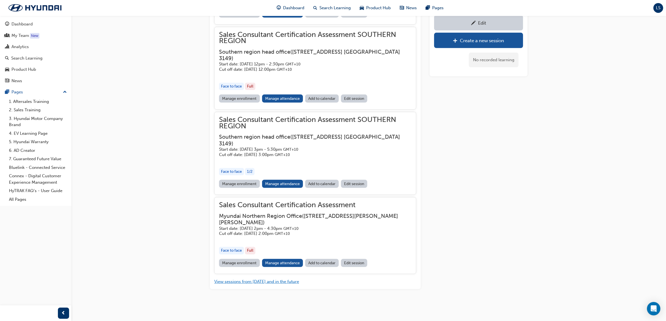
scroll to position [3135, 0]
click at [265, 282] on button "View sessions from [DATE] and in the future" at bounding box center [256, 282] width 85 height 6
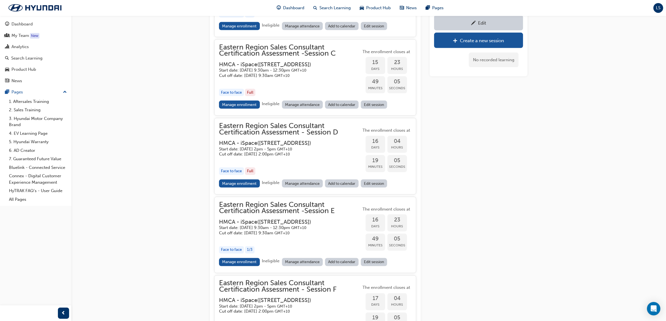
scroll to position [1204, 0]
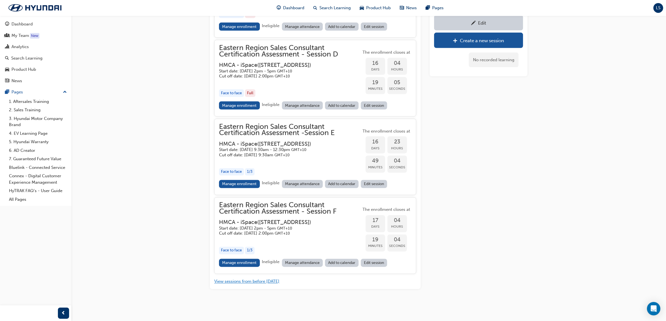
click at [261, 283] on button "View sessions from before [DATE]" at bounding box center [246, 282] width 65 height 6
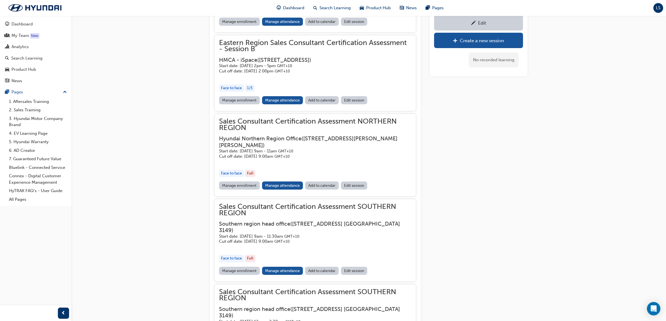
scroll to position [2506, 0]
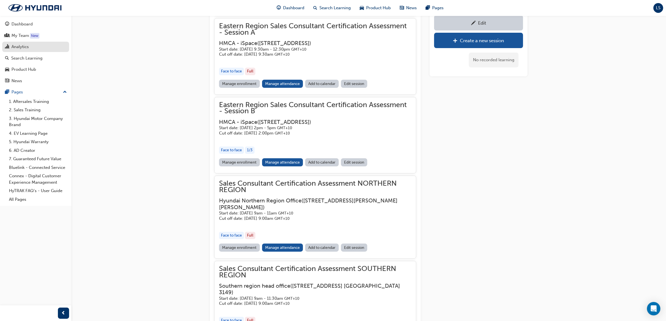
click at [26, 50] on div "Analytics" at bounding box center [19, 47] width 17 height 6
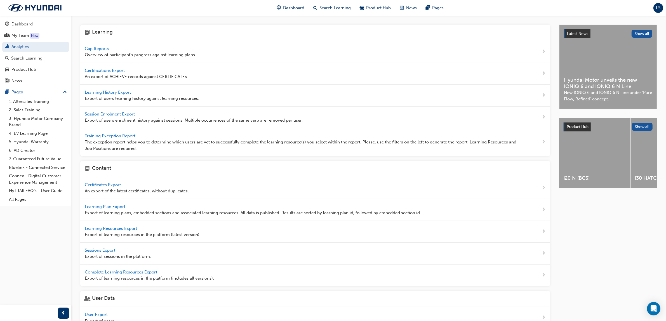
click at [124, 90] on span "Learning History Export" at bounding box center [108, 92] width 47 height 5
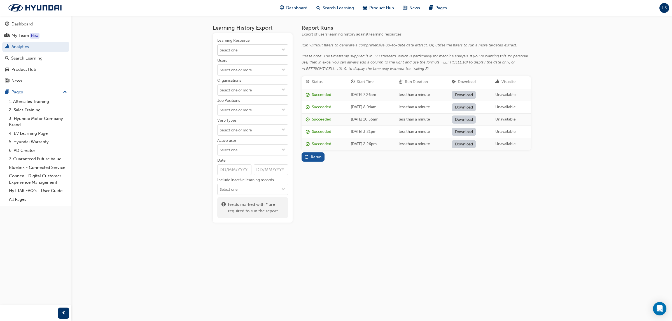
click at [245, 48] on input "Learning Resource" at bounding box center [252, 50] width 70 height 11
click at [246, 50] on input "Sales" at bounding box center [252, 50] width 70 height 11
click at [238, 49] on input "Sales" at bounding box center [252, 50] width 70 height 11
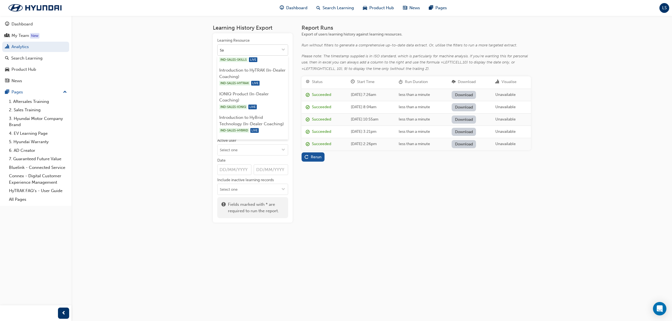
type input "S"
type input "Cert"
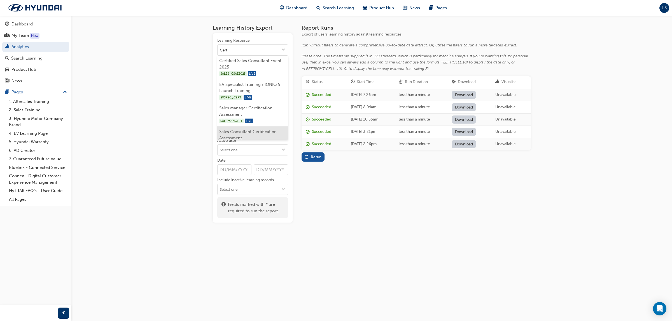
click at [263, 132] on li "Sales Consultant Certification Assessment SAL_CERT LIVE" at bounding box center [252, 139] width 71 height 24
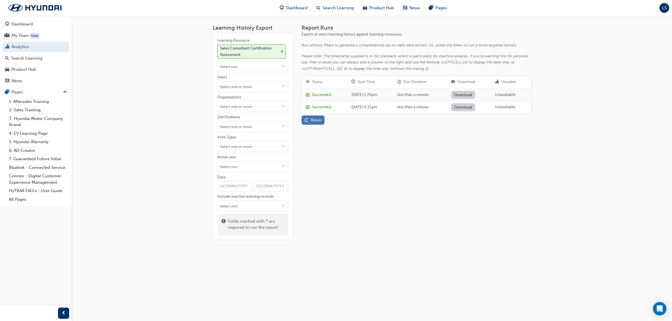
click at [319, 120] on div "Rerun" at bounding box center [316, 120] width 11 height 5
click at [472, 97] on link "Download" at bounding box center [464, 95] width 24 height 8
click at [37, 55] on div "Search Learning" at bounding box center [26, 58] width 31 height 6
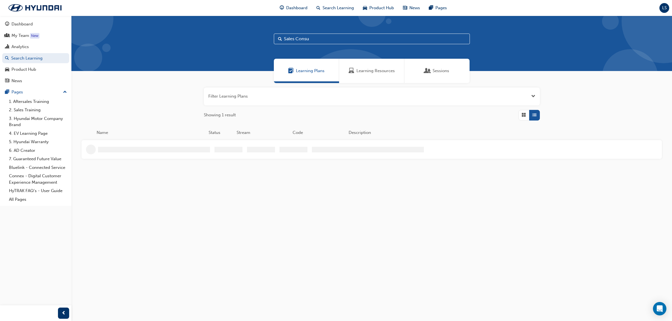
drag, startPoint x: 326, startPoint y: 41, endPoint x: 259, endPoint y: 32, distance: 67.7
click at [259, 32] on div "Sales Consu" at bounding box center [371, 43] width 600 height 55
click at [368, 73] on span "Learning Resources" at bounding box center [375, 71] width 38 height 6
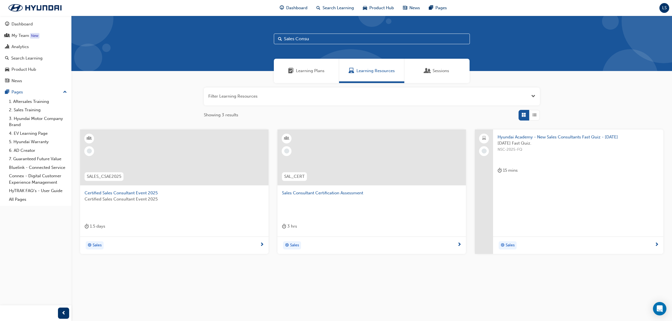
click at [304, 39] on input "Sales Consu" at bounding box center [372, 39] width 196 height 11
drag, startPoint x: 332, startPoint y: 40, endPoint x: 250, endPoint y: 38, distance: 81.8
click at [237, 36] on div "Sales Consu" at bounding box center [371, 43] width 600 height 55
type input "KPI"
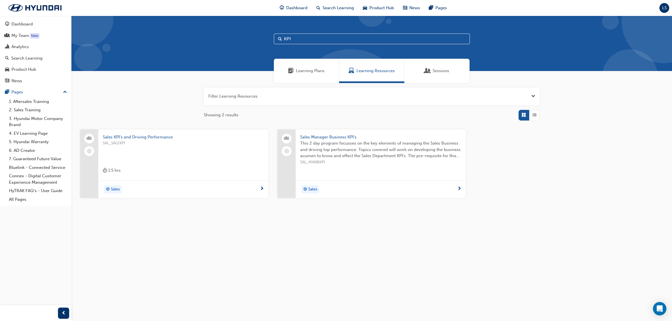
click at [161, 144] on span "SAL_SALEKPI" at bounding box center [183, 143] width 161 height 6
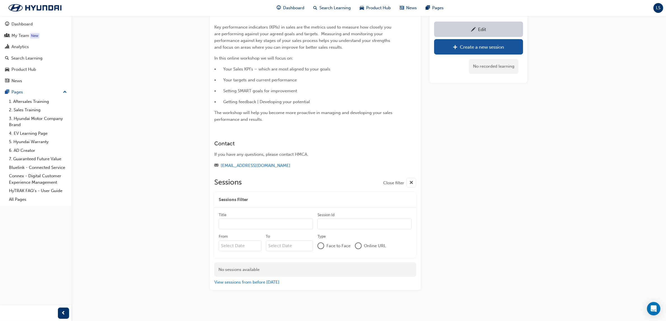
scroll to position [36, 0]
click at [37, 60] on div "Search Learning" at bounding box center [26, 58] width 31 height 6
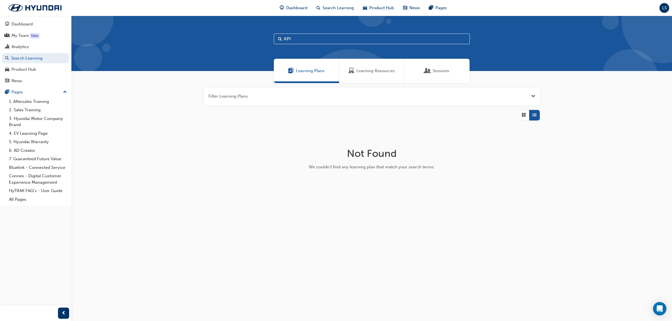
click at [373, 78] on div "Learning Resources" at bounding box center [371, 71] width 65 height 24
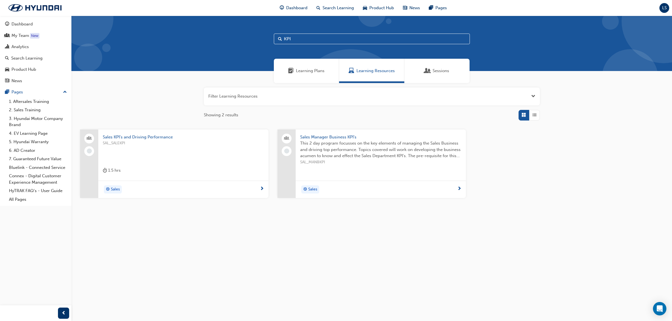
click at [380, 147] on span "This 2 day program focusses on the key elements of managing the Sales Business …" at bounding box center [380, 149] width 161 height 19
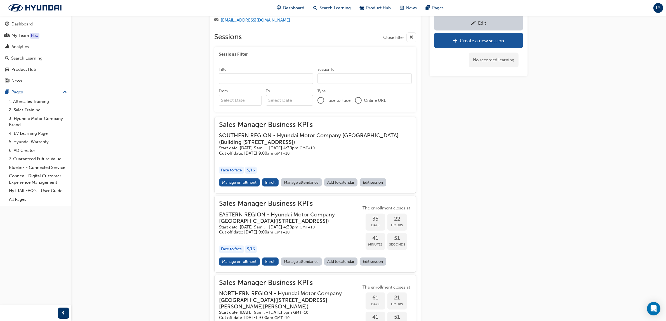
scroll to position [224, 0]
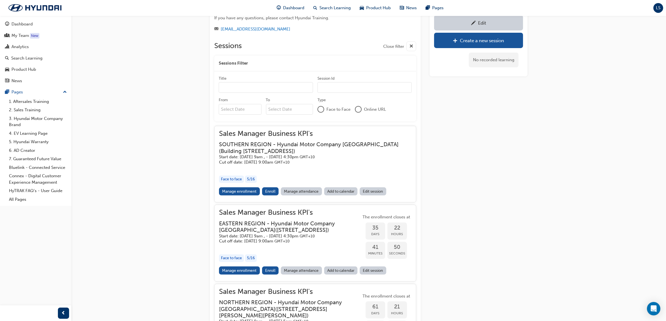
click at [299, 165] on div "button" at bounding box center [315, 168] width 193 height 6
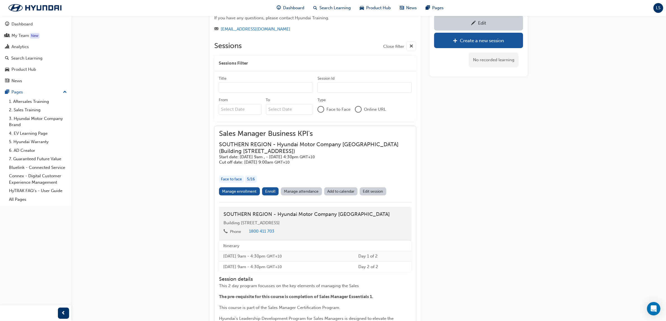
click at [299, 165] on div "button" at bounding box center [315, 168] width 193 height 6
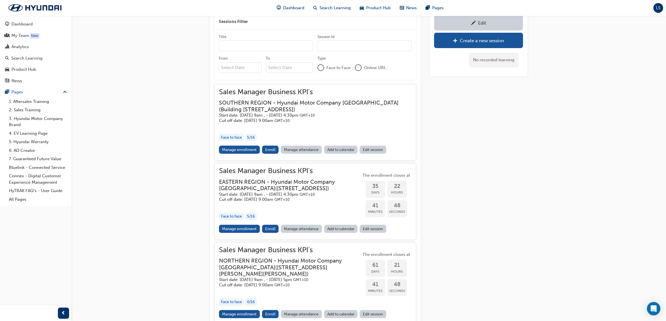
scroll to position [329, 0]
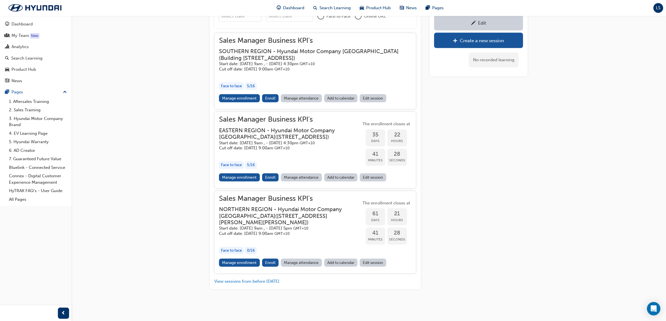
click at [511, 170] on div "Edit Create a new session No recorded learning" at bounding box center [479, 11] width 98 height 556
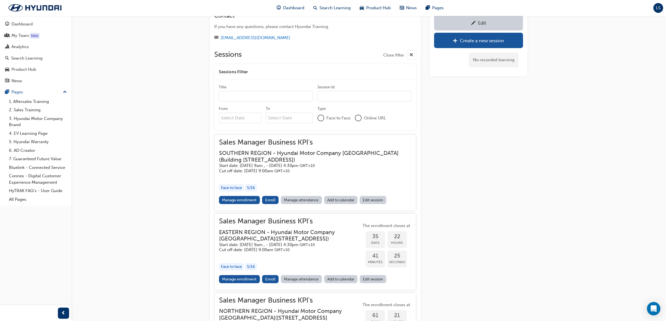
scroll to position [119, 0]
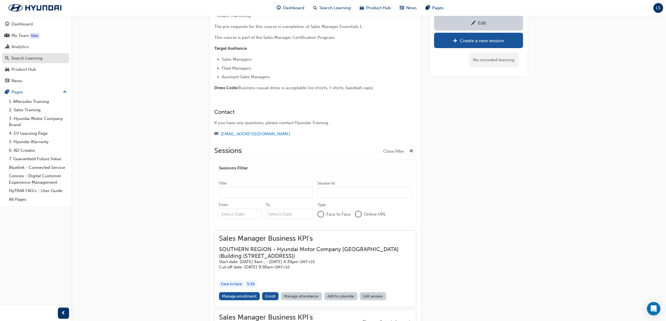
click at [52, 59] on div "Search Learning" at bounding box center [35, 58] width 61 height 7
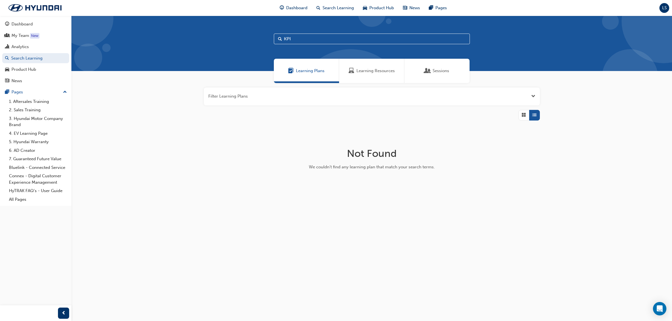
click at [394, 73] on span "Learning Resources" at bounding box center [375, 71] width 38 height 6
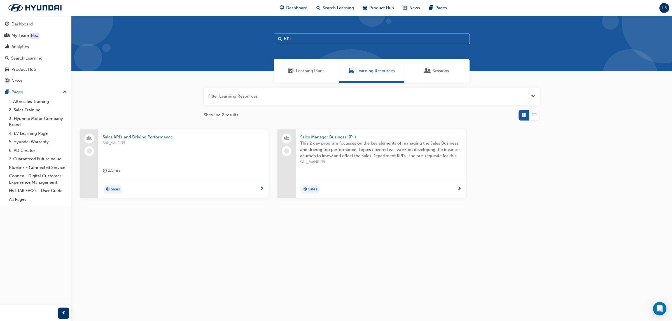
click at [304, 42] on input "KPI" at bounding box center [372, 39] width 196 height 11
type input "K"
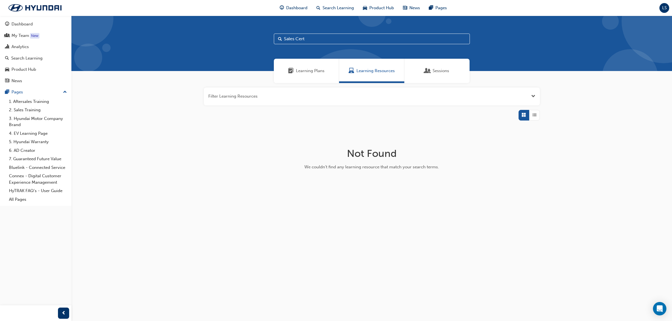
click at [319, 42] on input "Sales Cert" at bounding box center [372, 39] width 196 height 11
type input "S"
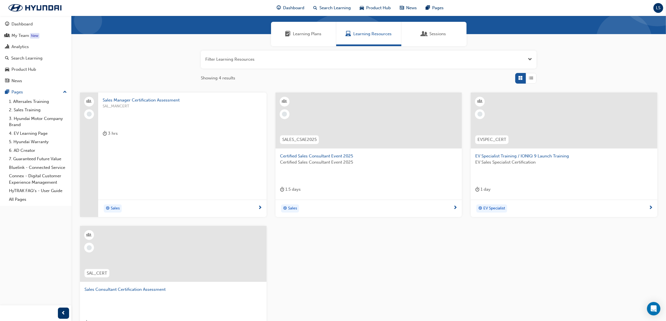
scroll to position [105, 0]
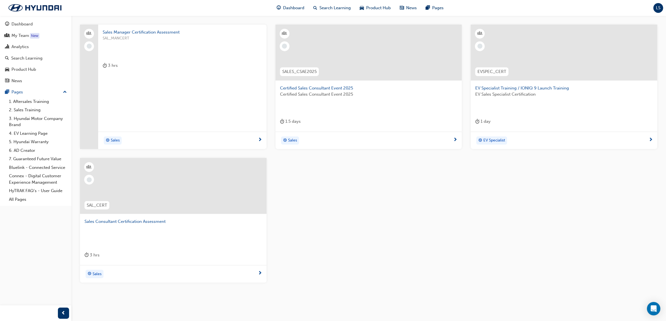
type input "Cert"
click at [153, 221] on span "Sales Consultant Certification Assessment" at bounding box center [174, 222] width 178 height 6
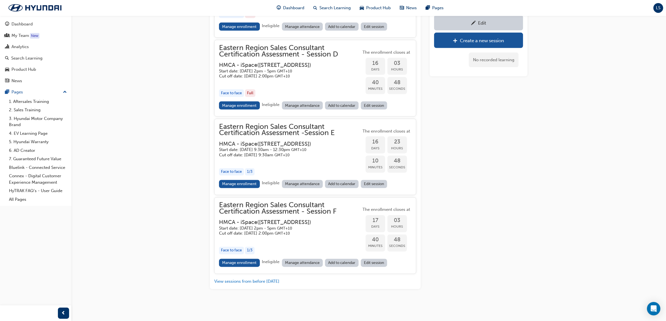
scroll to position [1204, 0]
click at [254, 284] on button "View sessions from before [DATE]" at bounding box center [246, 282] width 65 height 6
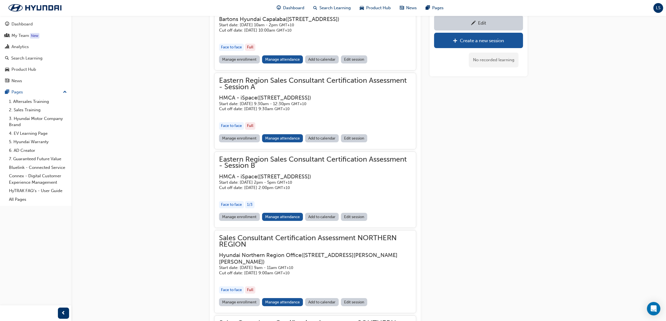
scroll to position [2436, 0]
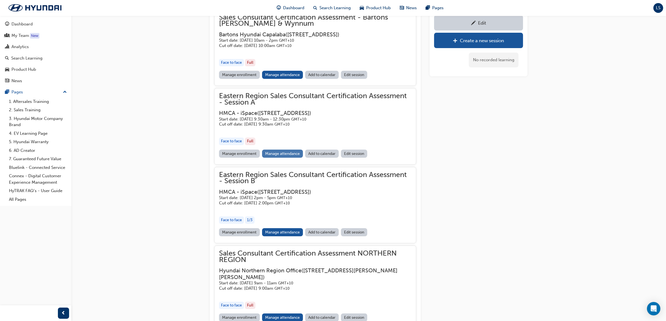
click at [290, 158] on link "Manage attendance" at bounding box center [282, 154] width 41 height 8
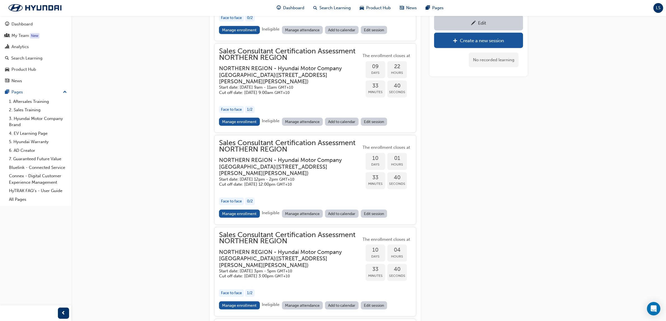
scroll to position [819, 0]
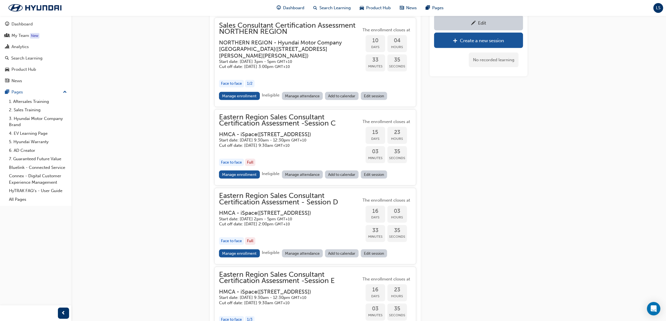
drag, startPoint x: 322, startPoint y: 270, endPoint x: 327, endPoint y: 289, distance: 19.1
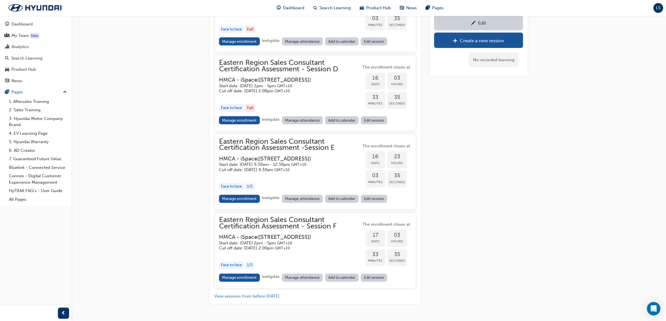
scroll to position [1204, 0]
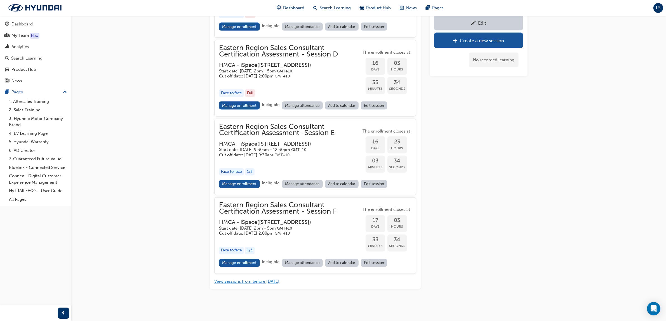
click at [269, 282] on button "View sessions from before [DATE]" at bounding box center [246, 282] width 65 height 6
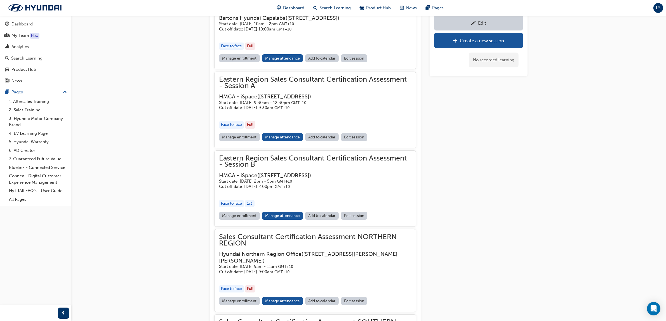
scroll to position [3135, 0]
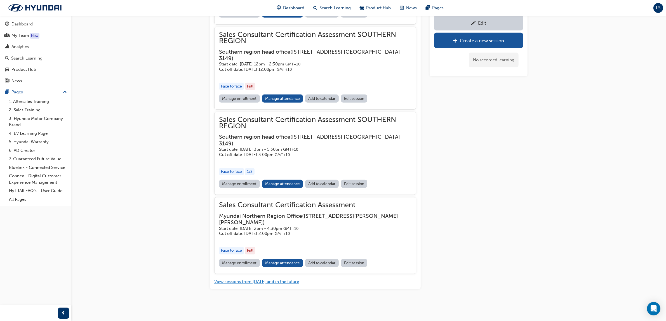
click at [259, 284] on button "View sessions from [DATE] and in the future" at bounding box center [256, 282] width 85 height 6
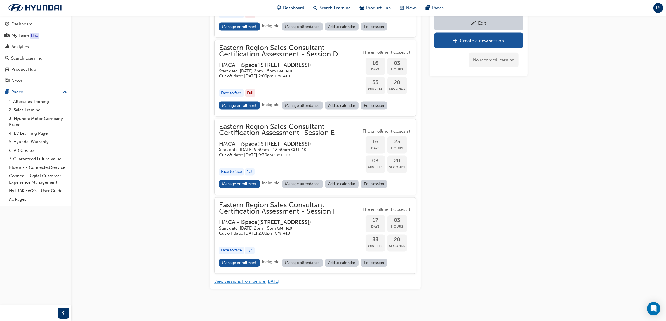
scroll to position [1204, 0]
click at [264, 281] on button "View sessions from before [DATE]" at bounding box center [246, 282] width 65 height 6
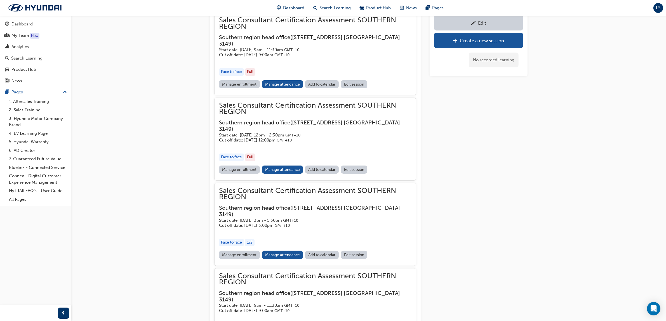
scroll to position [2645, 0]
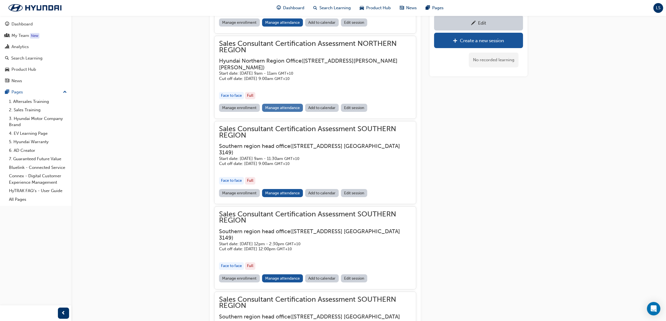
click at [290, 112] on link "Manage attendance" at bounding box center [282, 108] width 41 height 8
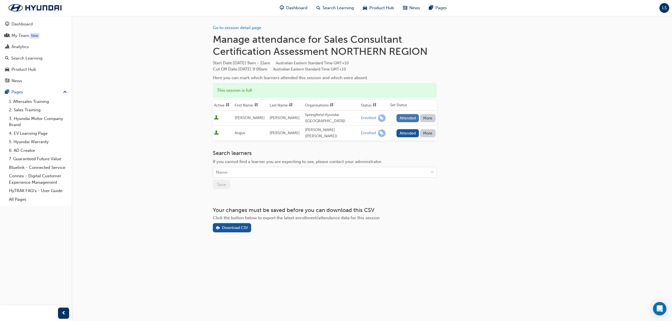
click at [403, 116] on button "Attended" at bounding box center [407, 118] width 23 height 8
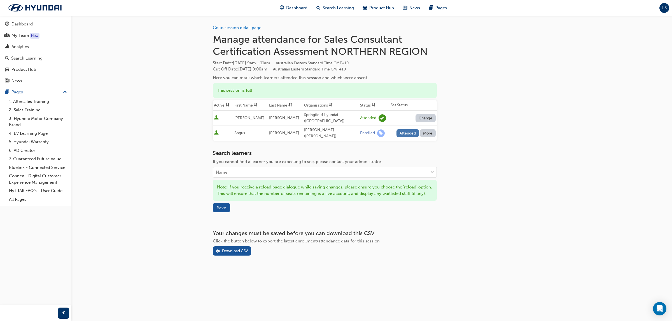
click at [405, 131] on button "Attended" at bounding box center [407, 133] width 23 height 8
click at [226, 210] on button "Save" at bounding box center [221, 207] width 17 height 9
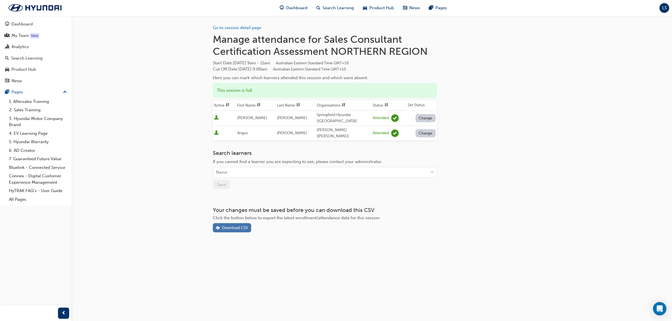
click at [238, 226] on div "Download CSV" at bounding box center [235, 228] width 26 height 5
